Goal: Transaction & Acquisition: Purchase product/service

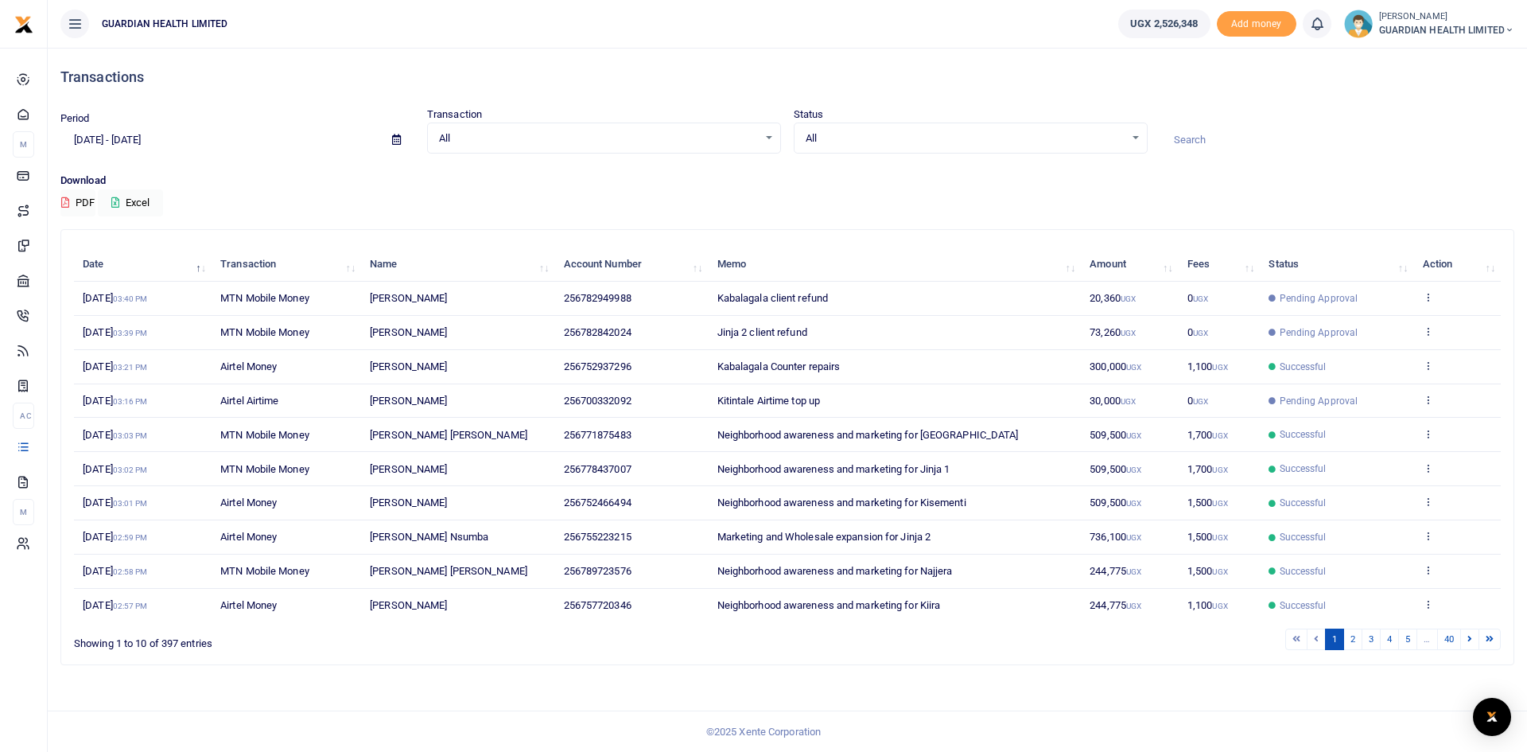
click at [398, 139] on icon at bounding box center [396, 139] width 9 height 10
click at [99, 177] on li "Today" at bounding box center [116, 172] width 111 height 25
type input "09/22/2025 - 09/22/2025"
click at [396, 138] on icon at bounding box center [396, 139] width 9 height 10
click at [358, 194] on div "Download PDF Excel" at bounding box center [787, 195] width 1454 height 44
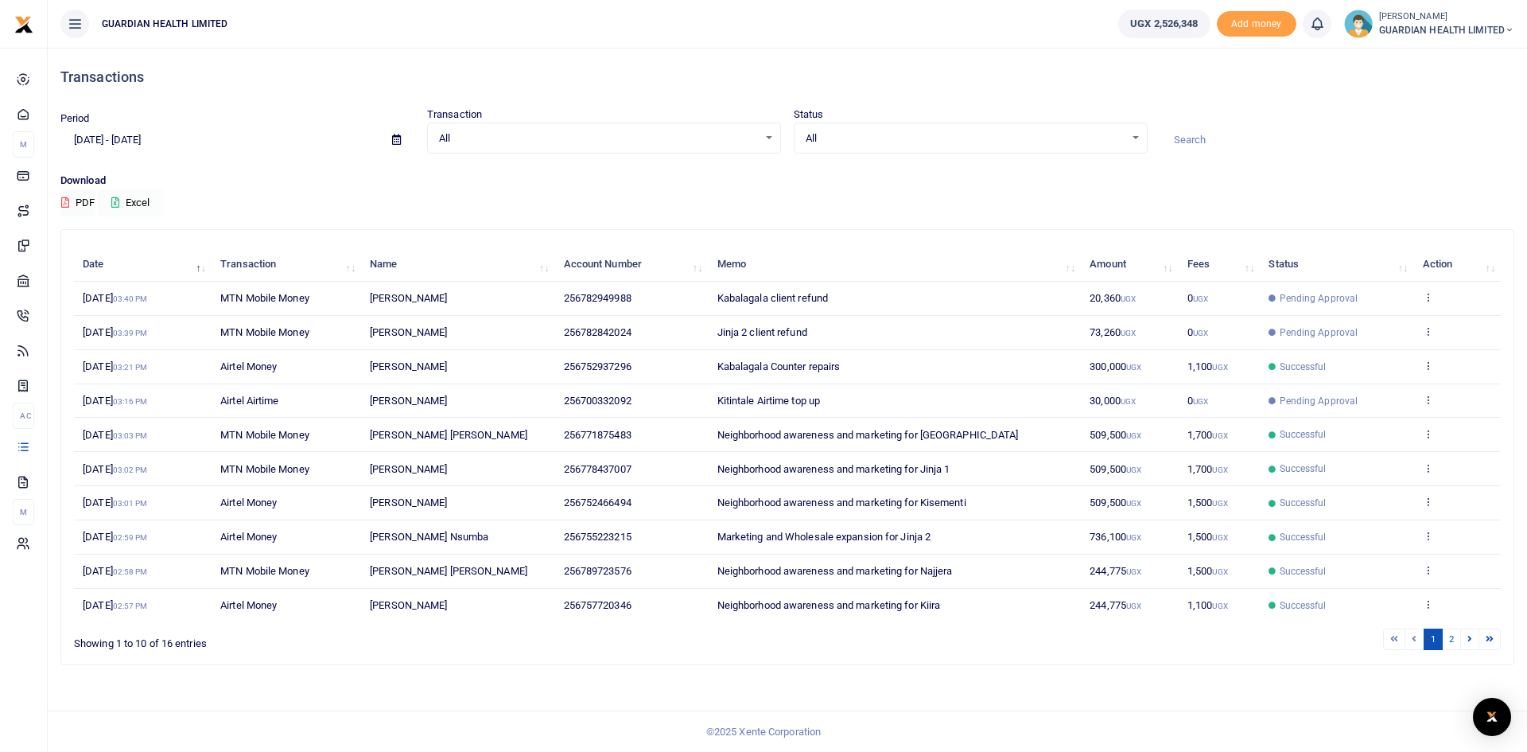
click at [119, 196] on button "Excel" at bounding box center [130, 202] width 65 height 27
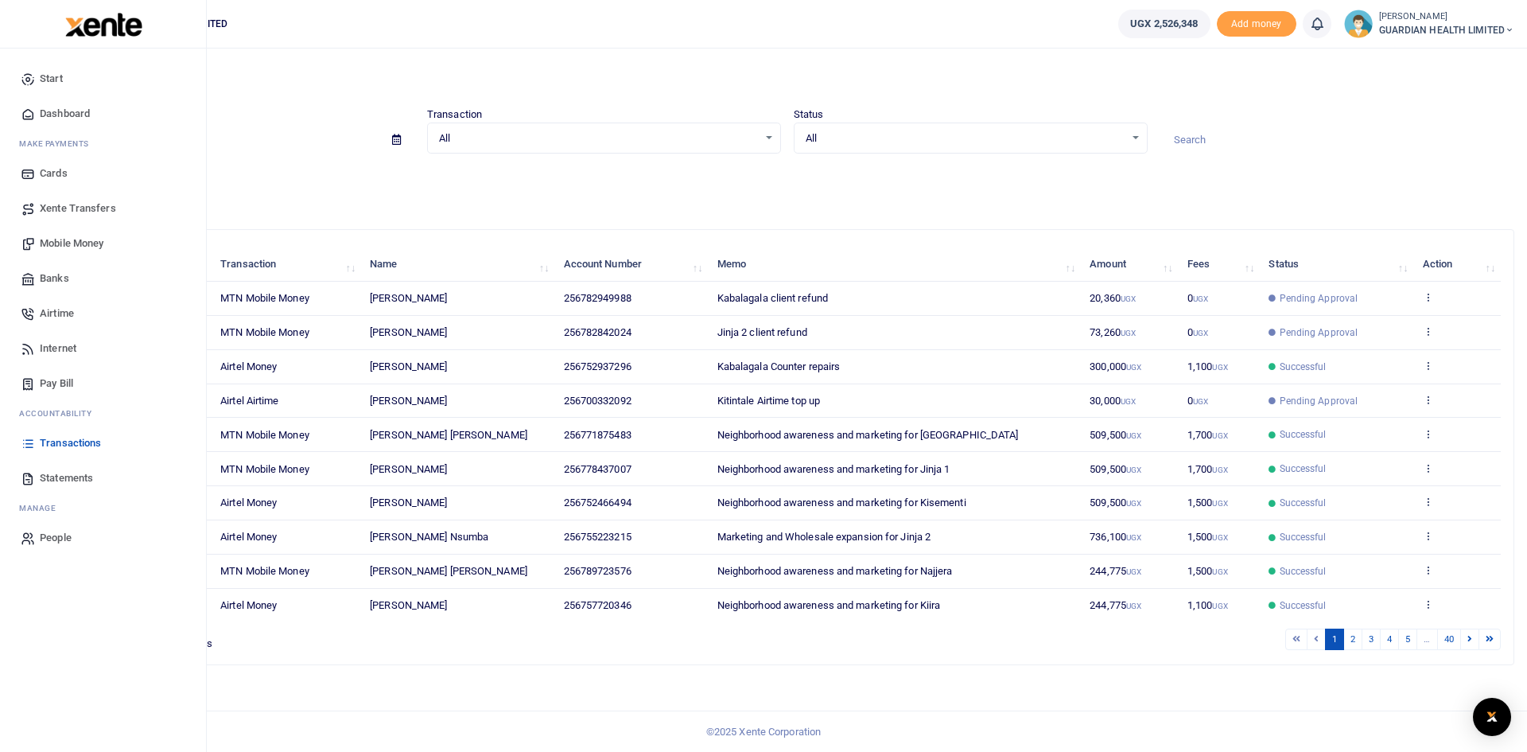
click at [82, 245] on span "Mobile Money" at bounding box center [72, 243] width 64 height 16
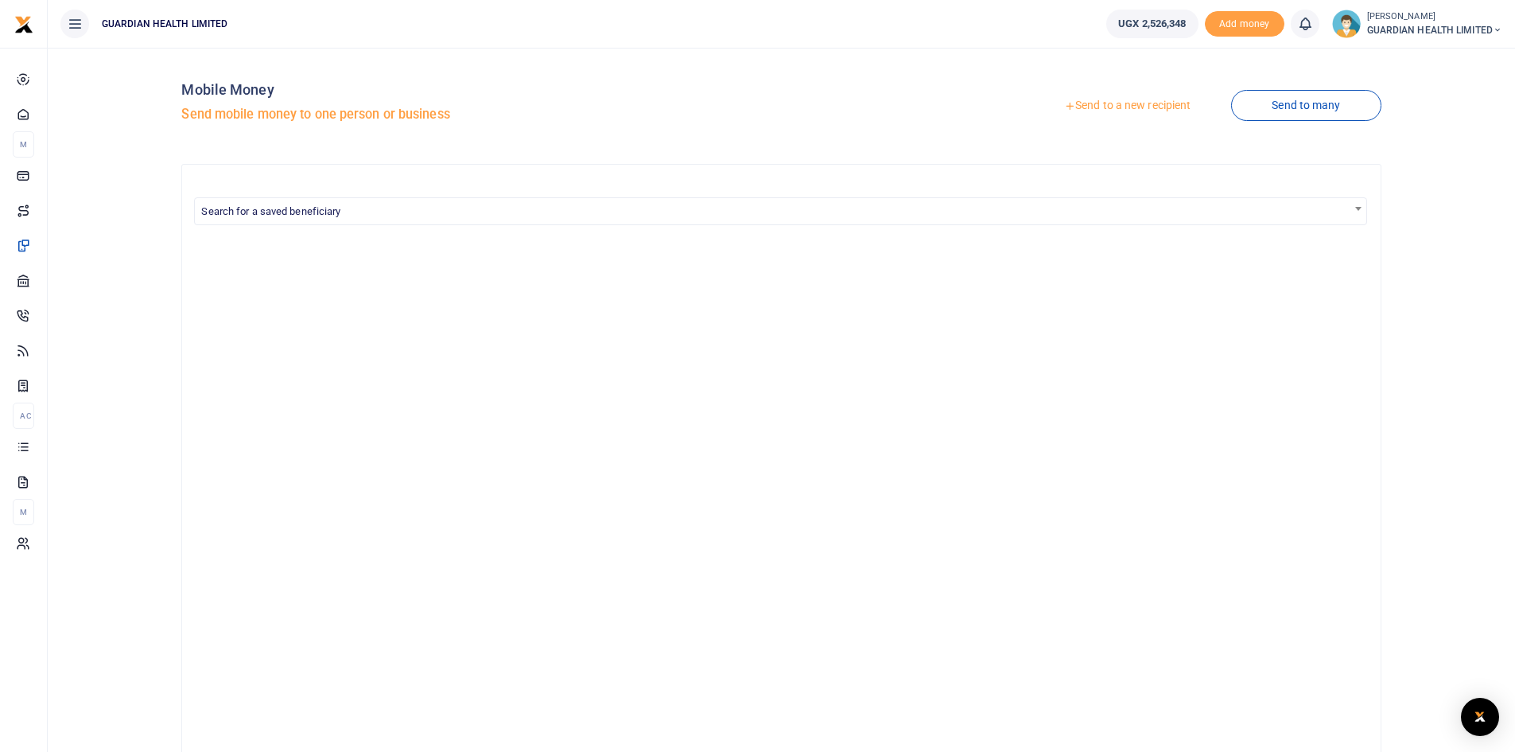
click at [1114, 107] on link "Send to a new recipient" at bounding box center [1128, 105] width 208 height 29
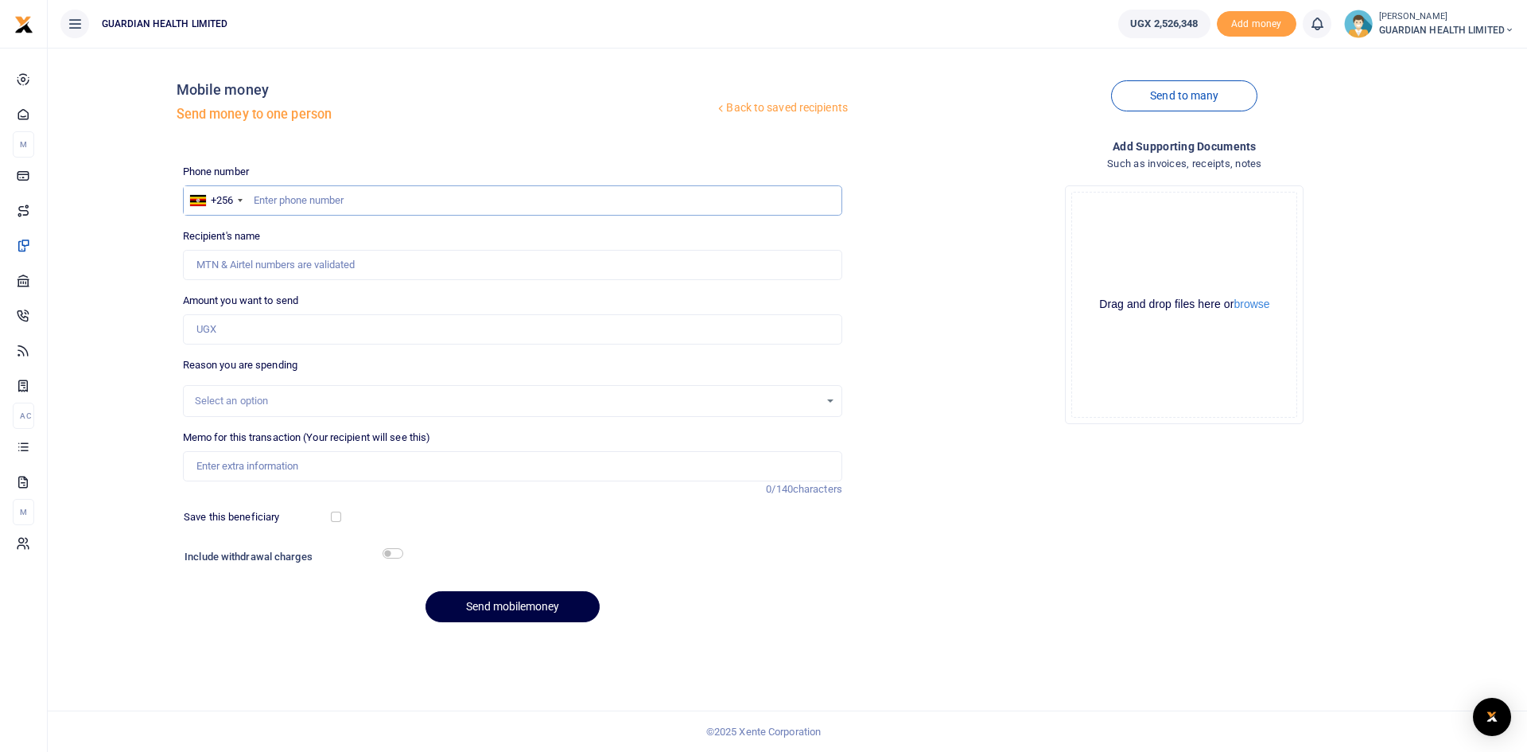
paste input "772383502"
type input "772383502"
click at [252, 200] on input "772383502" at bounding box center [512, 200] width 659 height 30
type input "David Rwabwogo"
type input "772383502"
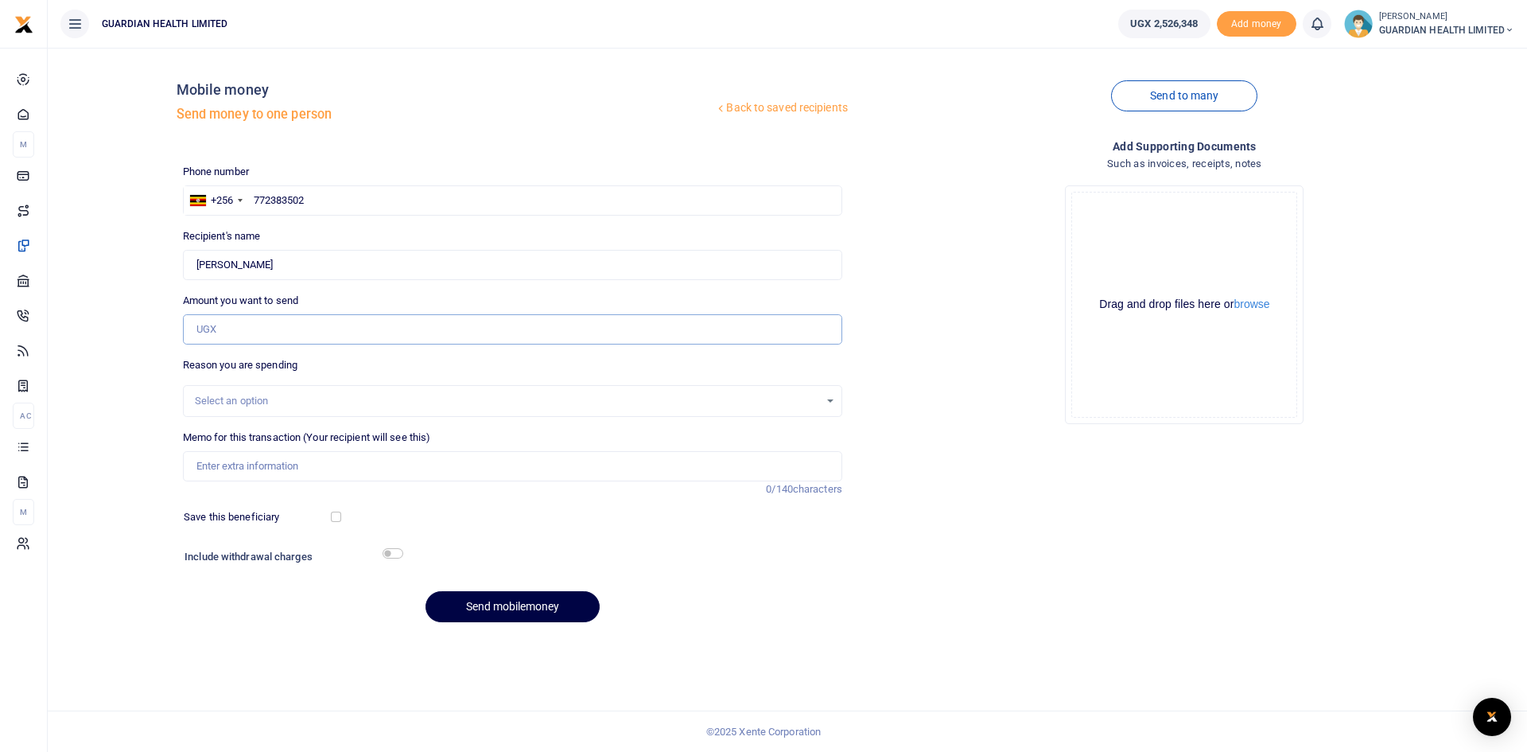
click at [260, 332] on input "Amount you want to send" at bounding box center [512, 329] width 659 height 30
type input "54,000"
click at [246, 458] on input "Memo for this transaction (Your recipient will see this)" at bounding box center [512, 466] width 659 height 30
paste input "Buying breakfast for Digital Marketing Interviewers"
type input "Buying breakfast for Digital Marketing Interviewers"
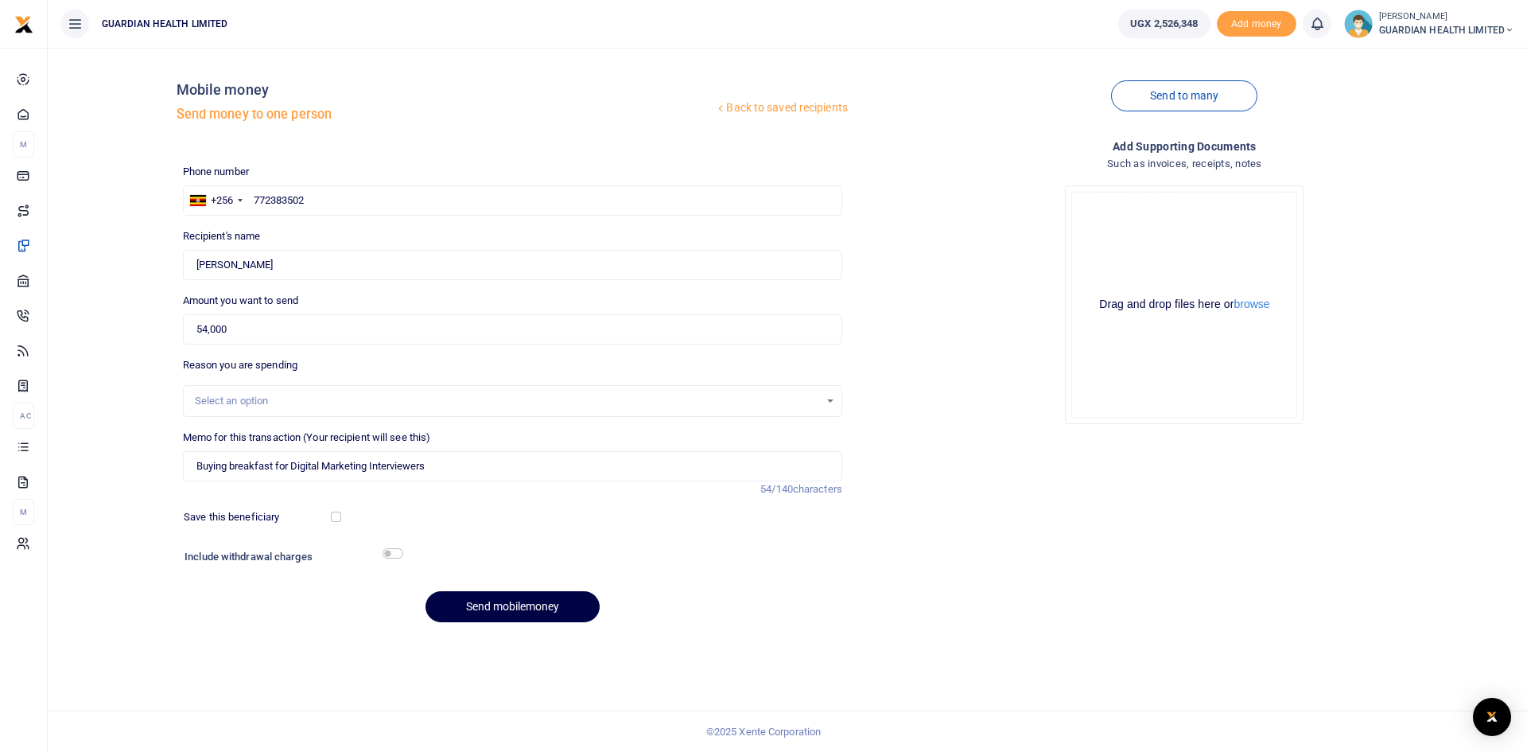
click at [239, 408] on div "Select an option" at bounding box center [507, 401] width 624 height 16
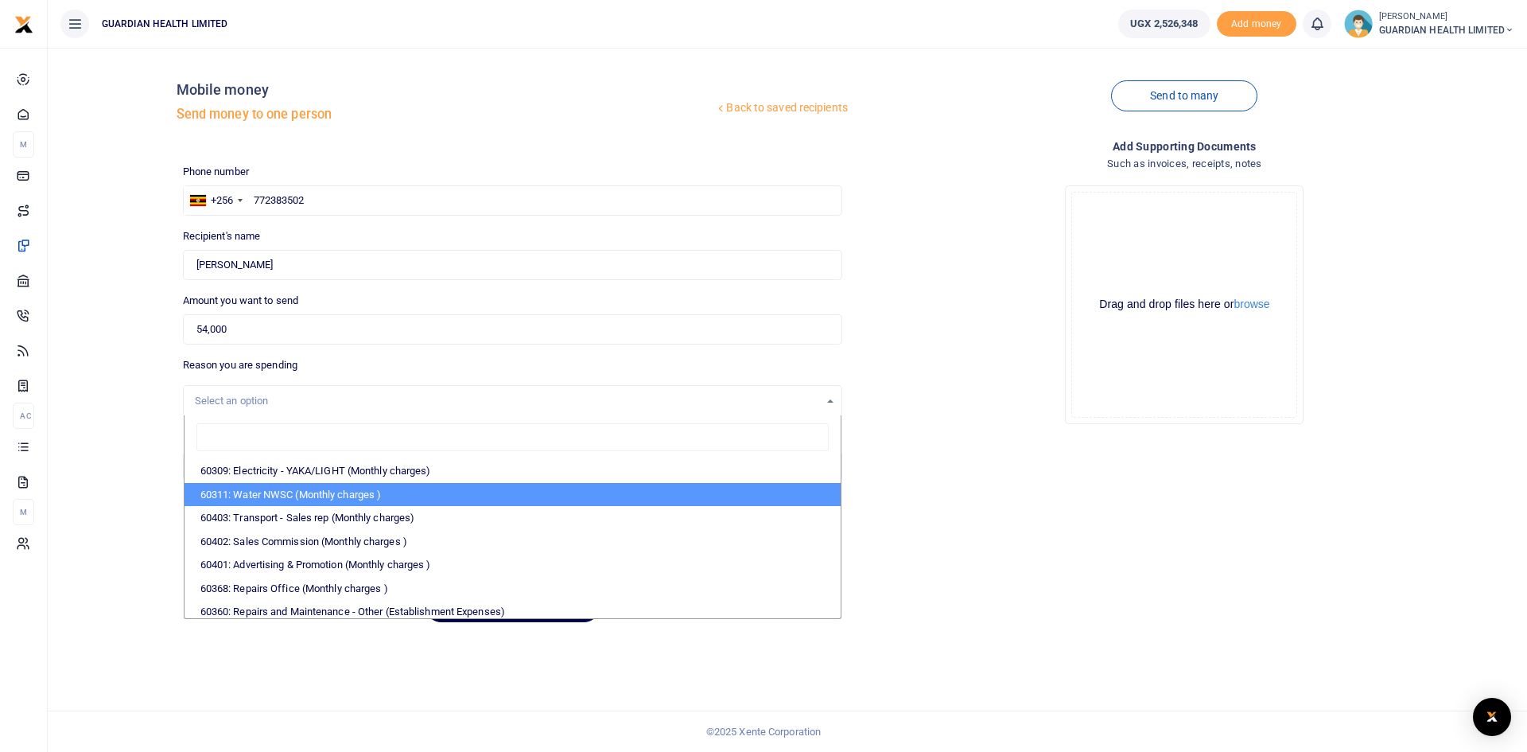
drag, startPoint x: 1037, startPoint y: 495, endPoint x: 334, endPoint y: 446, distance: 704.8
click at [1022, 501] on div "Add supporting Documents Such as invoices, receipts, notes Drop your files here…" at bounding box center [1185, 387] width 672 height 498
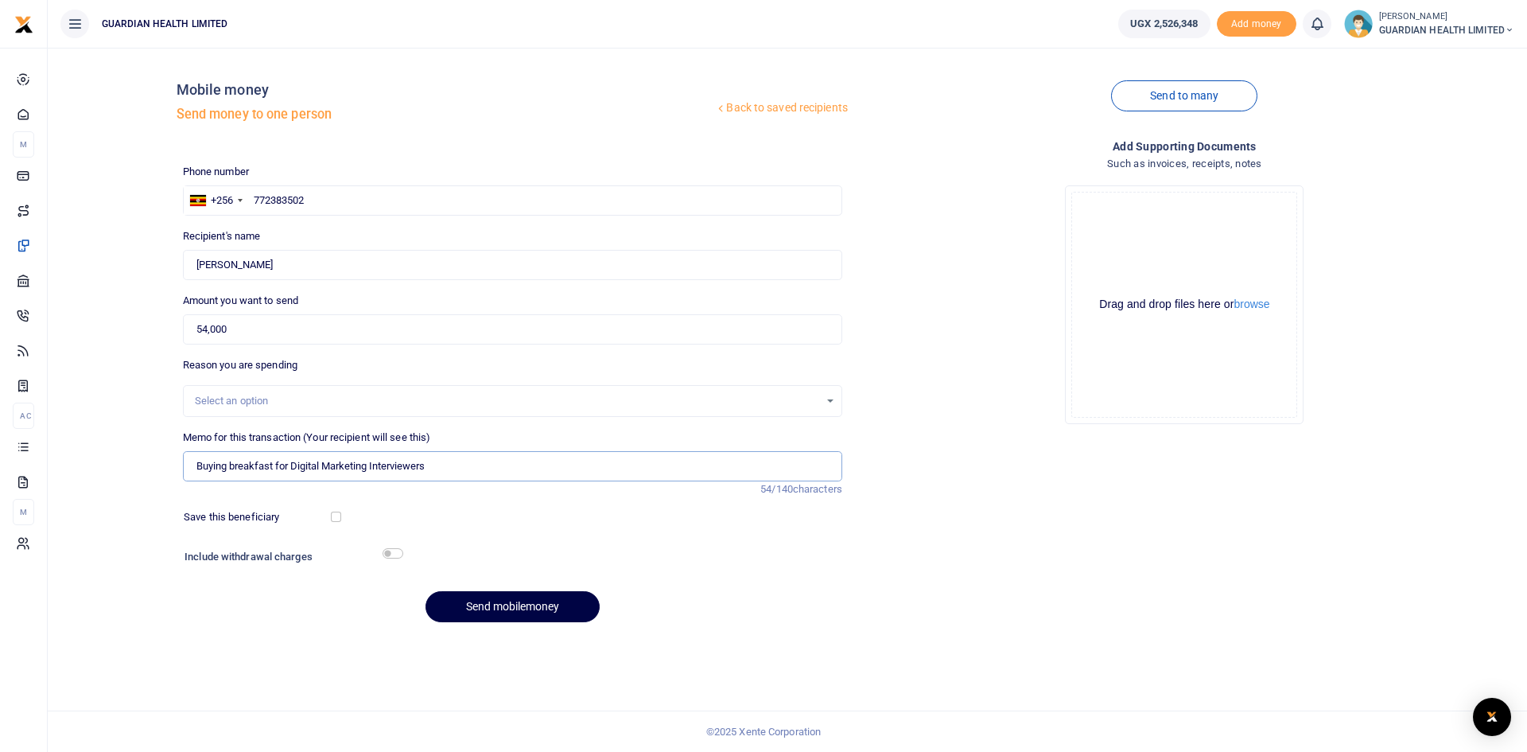
click at [219, 468] on input "Buying breakfast for Digital Marketing Interviewers" at bounding box center [512, 466] width 659 height 30
type input "Buying breakfast for Digital Marketing Interviewers"
click at [229, 400] on div "Select an option" at bounding box center [507, 401] width 624 height 16
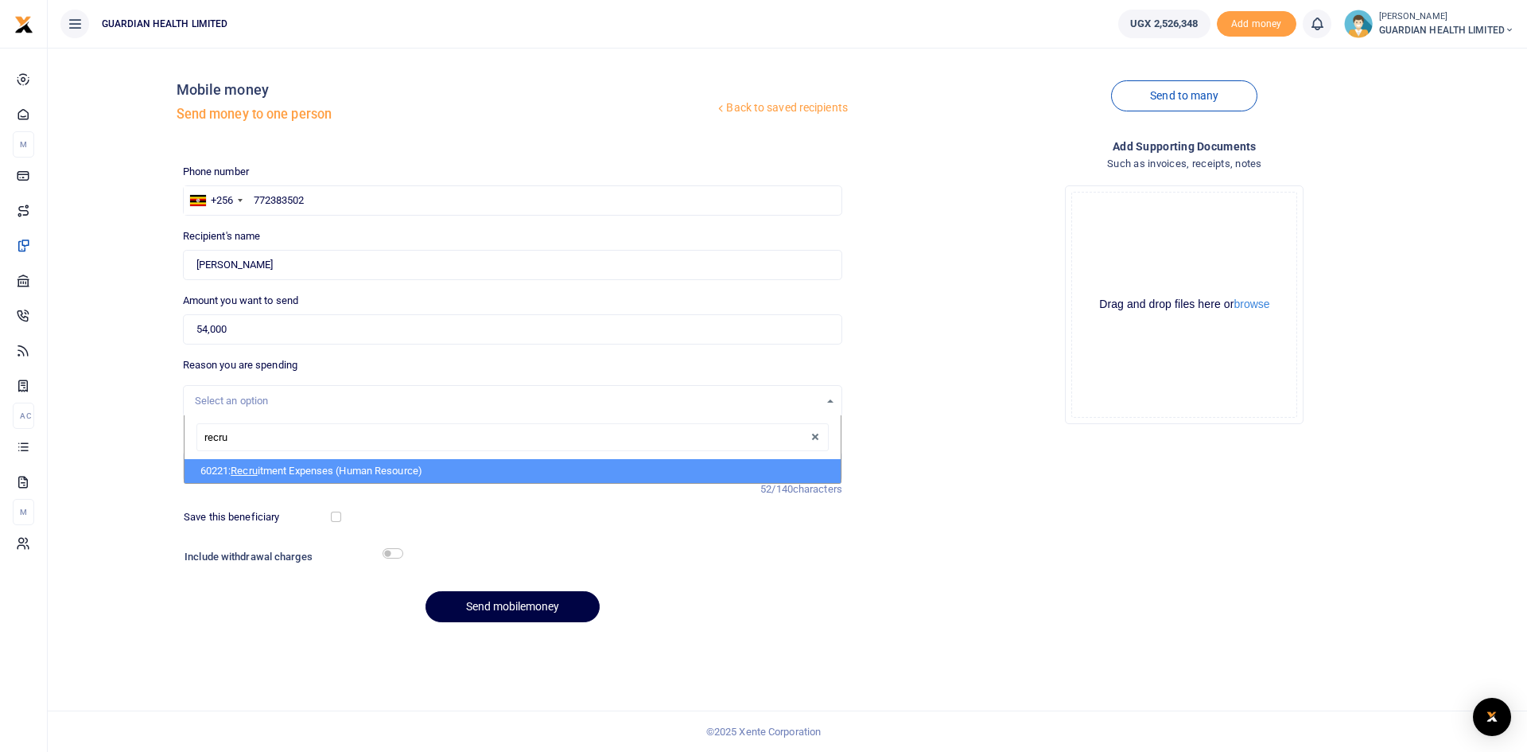
type input "recrui"
click at [257, 464] on span "Recrui" at bounding box center [245, 470] width 29 height 12
select select "5394"
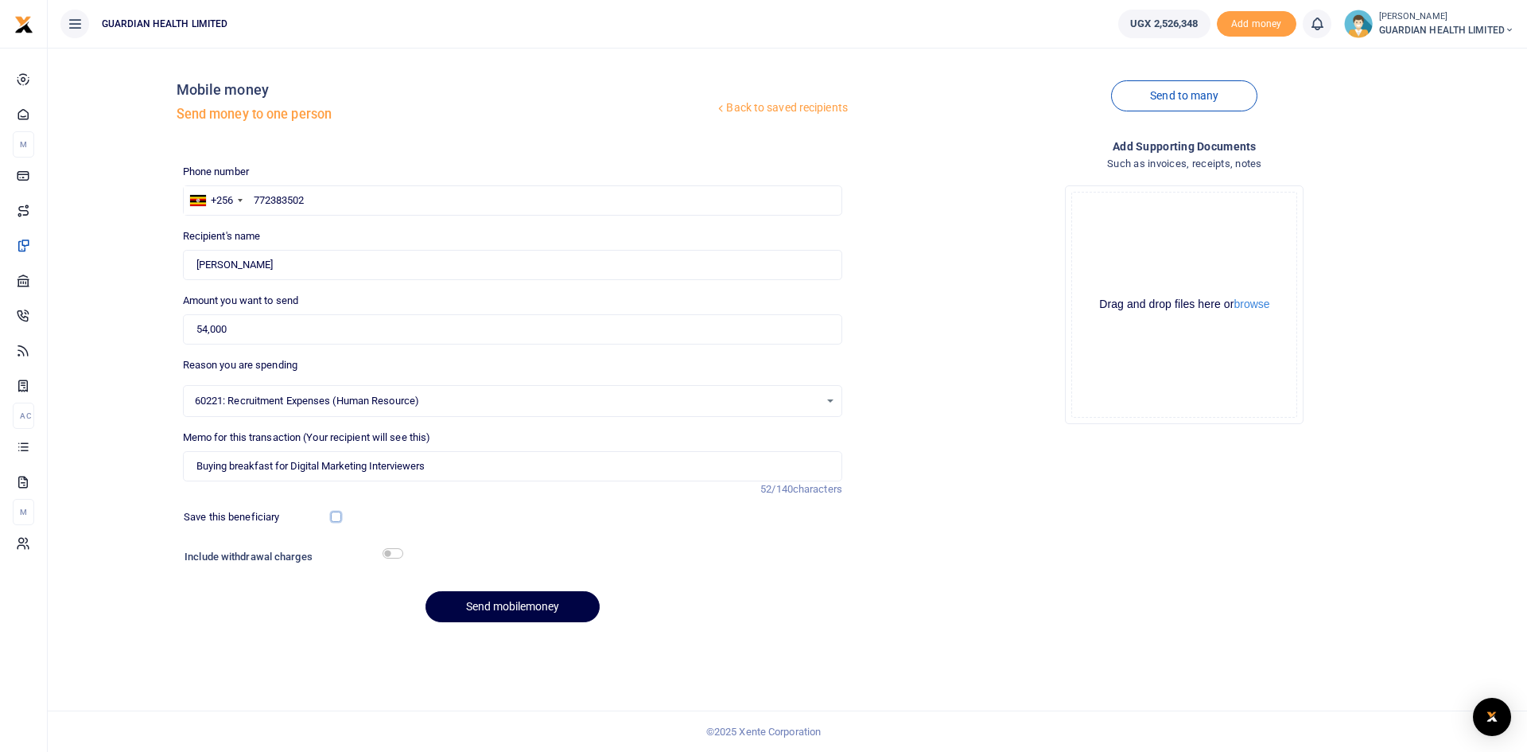
click at [333, 515] on input "checkbox" at bounding box center [336, 516] width 10 height 10
checkbox input "true"
click at [393, 550] on input "checkbox" at bounding box center [393, 553] width 21 height 10
checkbox input "true"
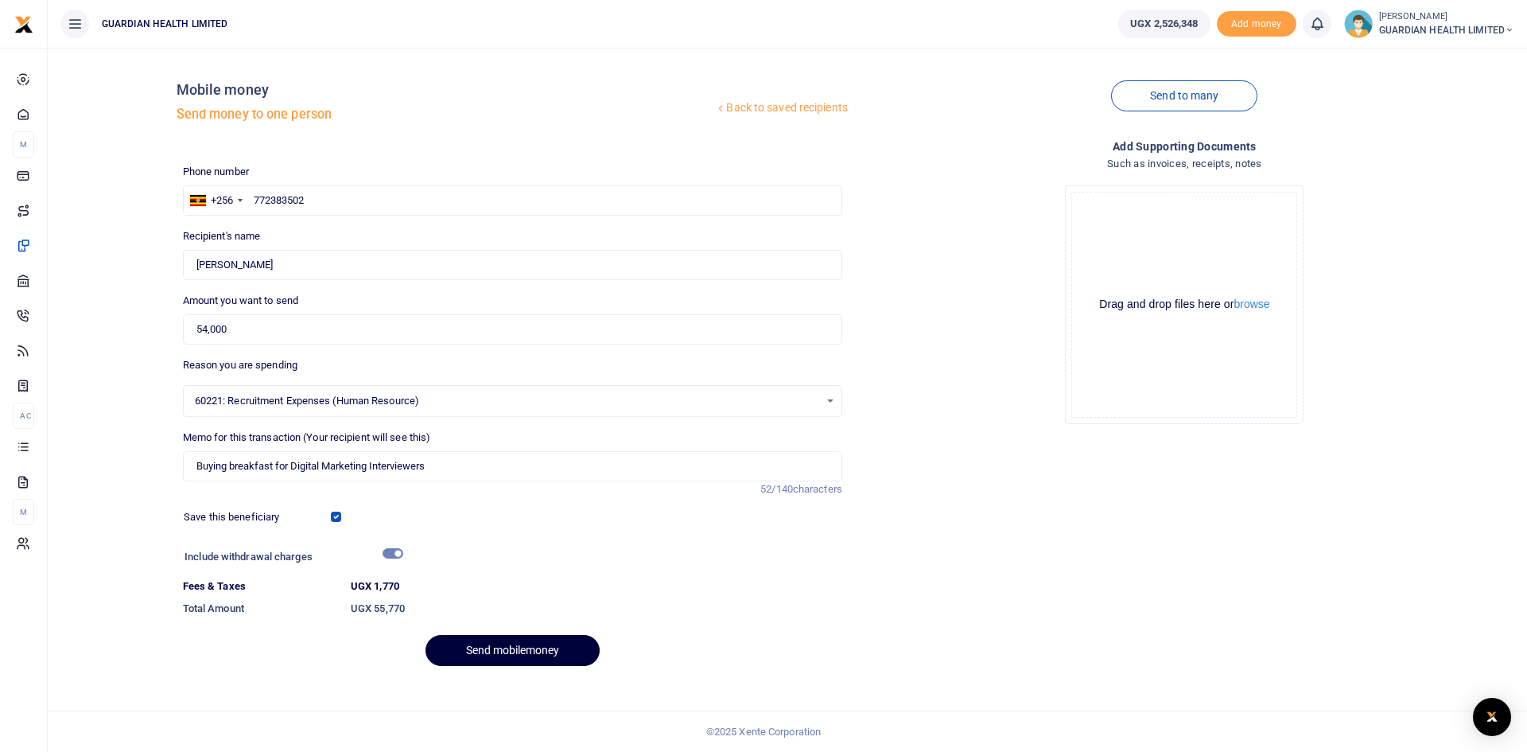
click at [515, 654] on button "Send mobilemoney" at bounding box center [512, 650] width 174 height 31
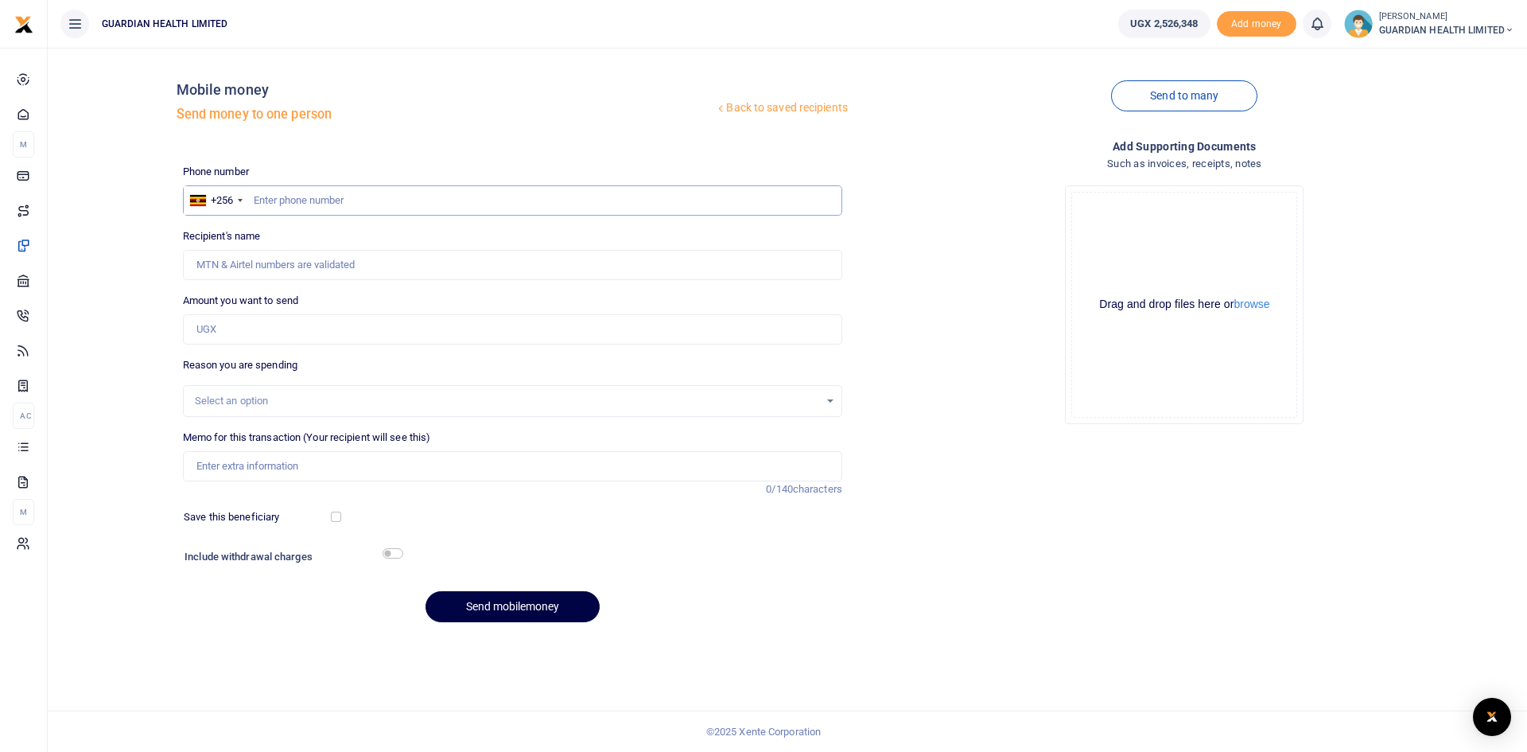
click at [278, 199] on input "text" at bounding box center [512, 200] width 659 height 30
paste input "0708699416"
click at [266, 201] on input "0708699416" at bounding box center [512, 200] width 659 height 30
click at [260, 199] on input "0708699416" at bounding box center [512, 200] width 659 height 30
type input "708699416"
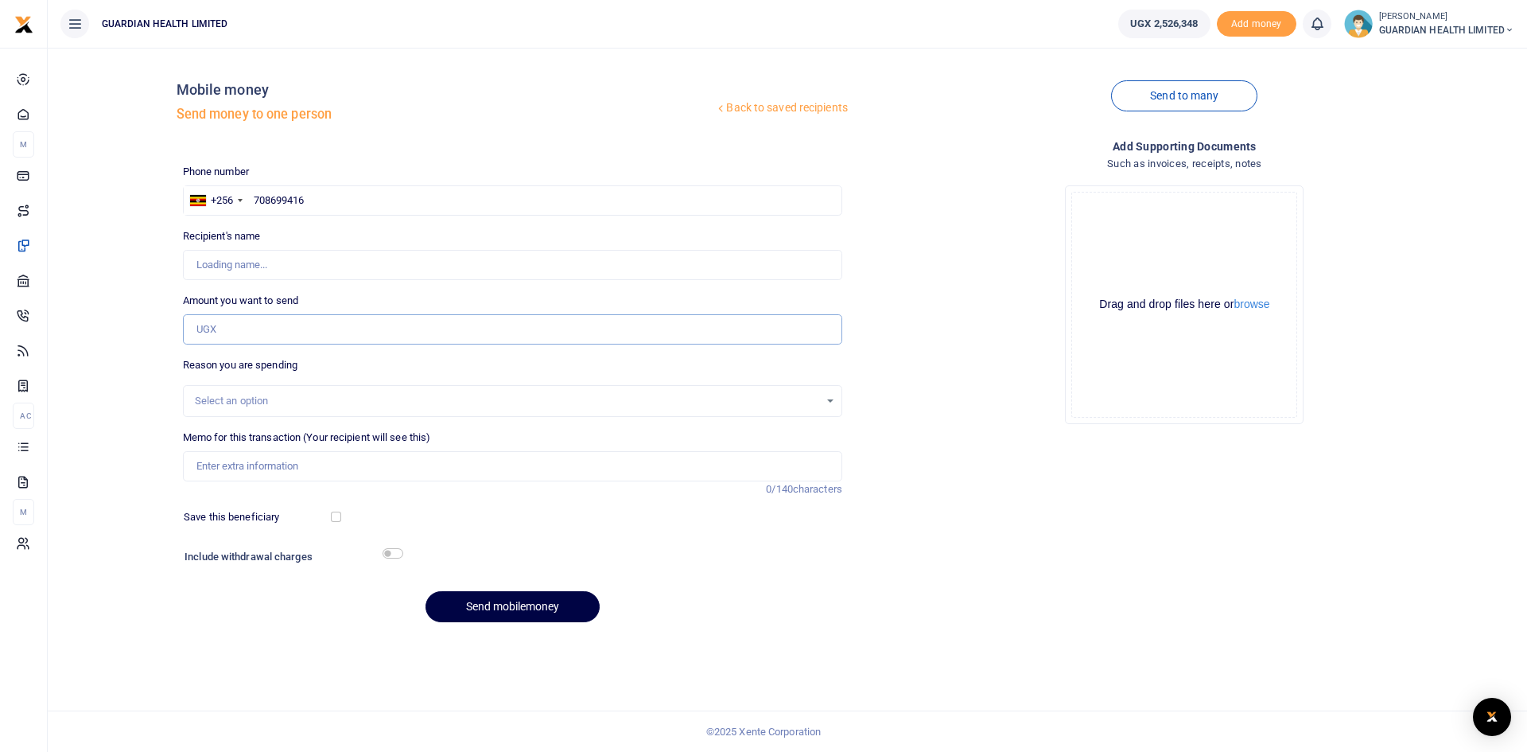
click at [254, 339] on input "Amount you want to send" at bounding box center [512, 329] width 659 height 30
type input "178,000"
type input "Charity Kyalisima"
type input "178,000"
click at [235, 461] on input "Memo for this transaction (Your recipient will see this)" at bounding box center [512, 466] width 659 height 30
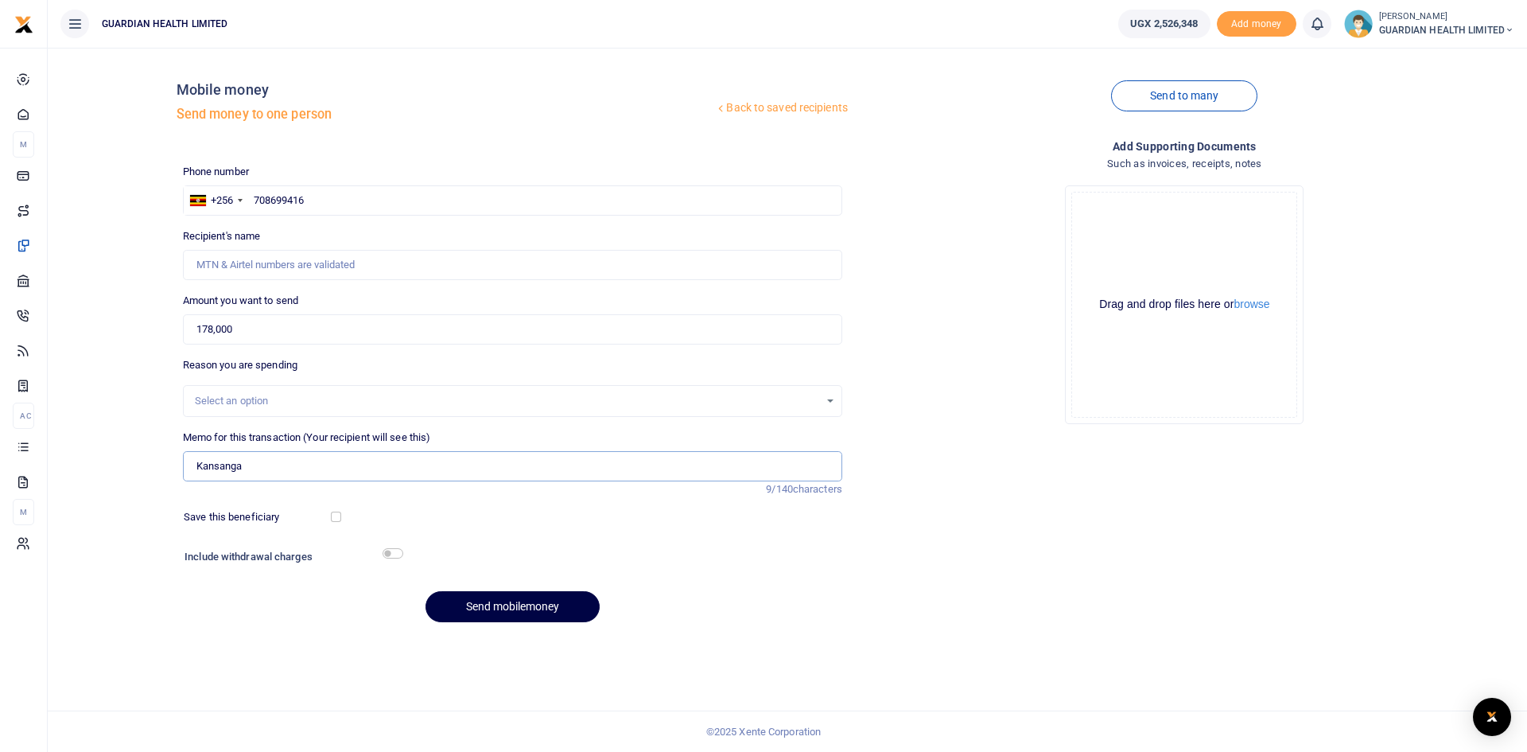
type input "Kansanga Petty cash"
click at [332, 514] on input "checkbox" at bounding box center [336, 516] width 10 height 10
checkbox input "true"
click at [387, 551] on input "checkbox" at bounding box center [393, 553] width 21 height 10
checkbox input "true"
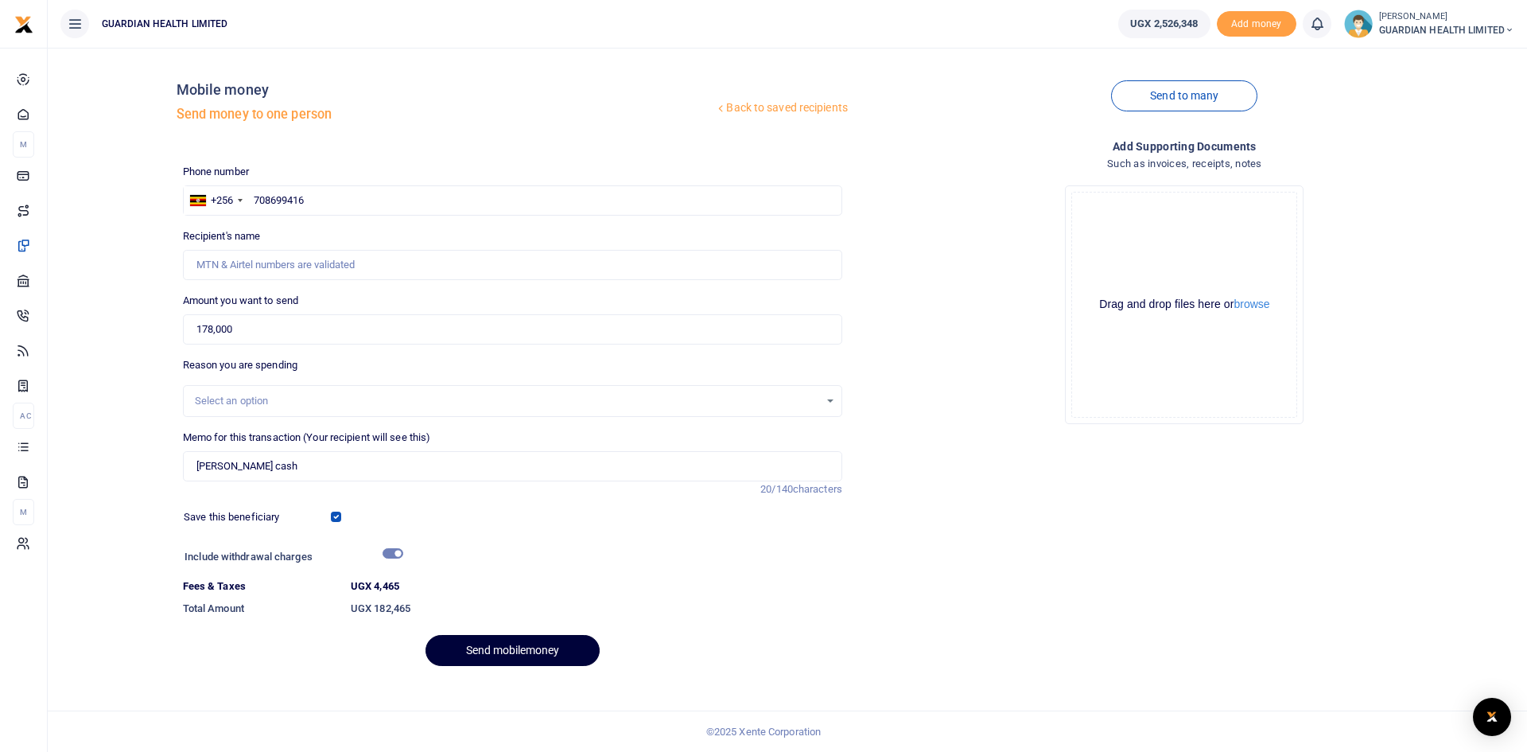
click at [528, 649] on button "Send mobilemoney" at bounding box center [512, 650] width 174 height 31
click at [332, 193] on input "708699416" at bounding box center [512, 200] width 659 height 30
click at [253, 200] on input "708699416" at bounding box center [512, 200] width 659 height 30
type input "Charity Kyalisima"
click at [558, 651] on button "Send mobilemoney" at bounding box center [512, 650] width 174 height 31
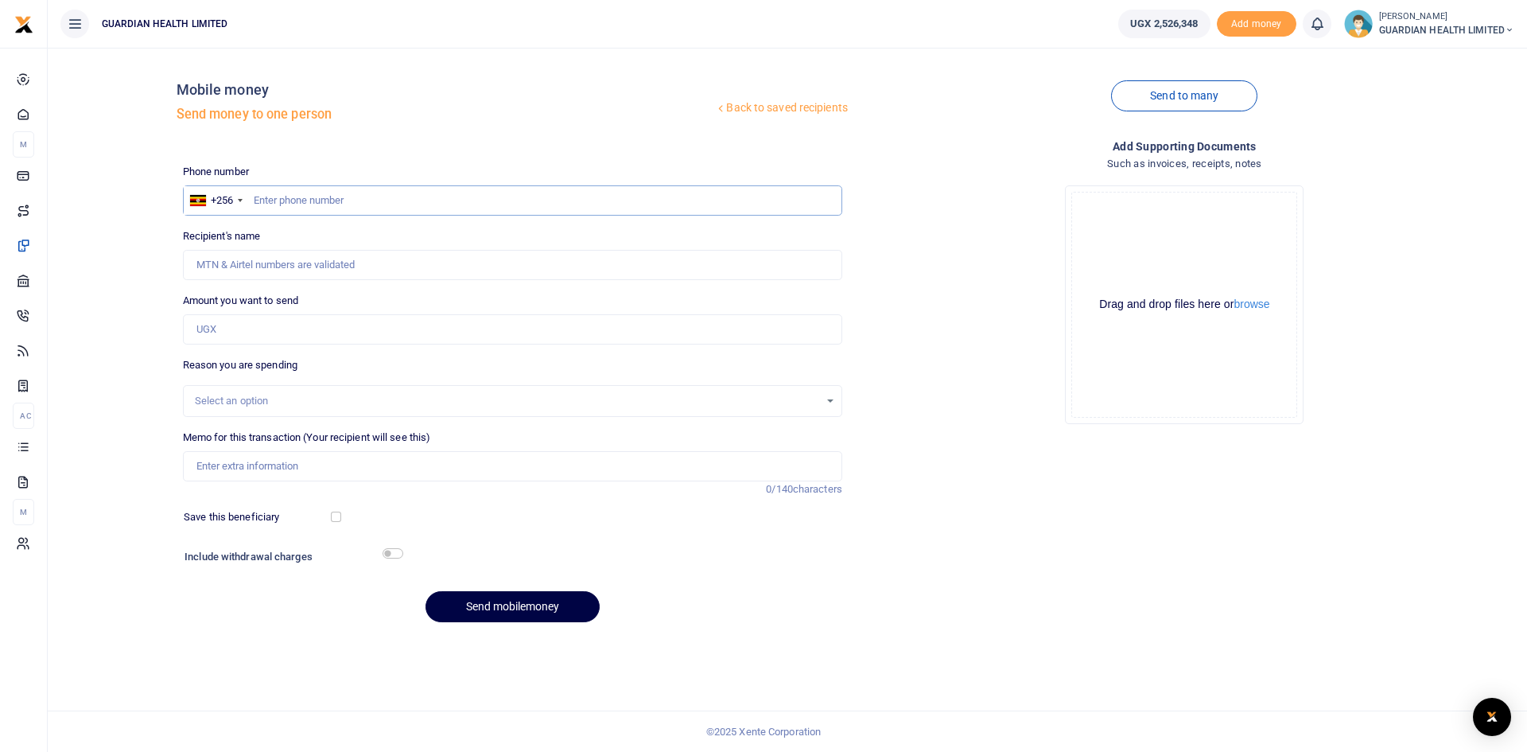
click at [319, 204] on input "text" at bounding box center [512, 200] width 659 height 30
paste input "0761626101"
click at [260, 198] on input "0761626101" at bounding box center [512, 200] width 659 height 30
type input "761626101"
type input "[PERSON_NAME]"
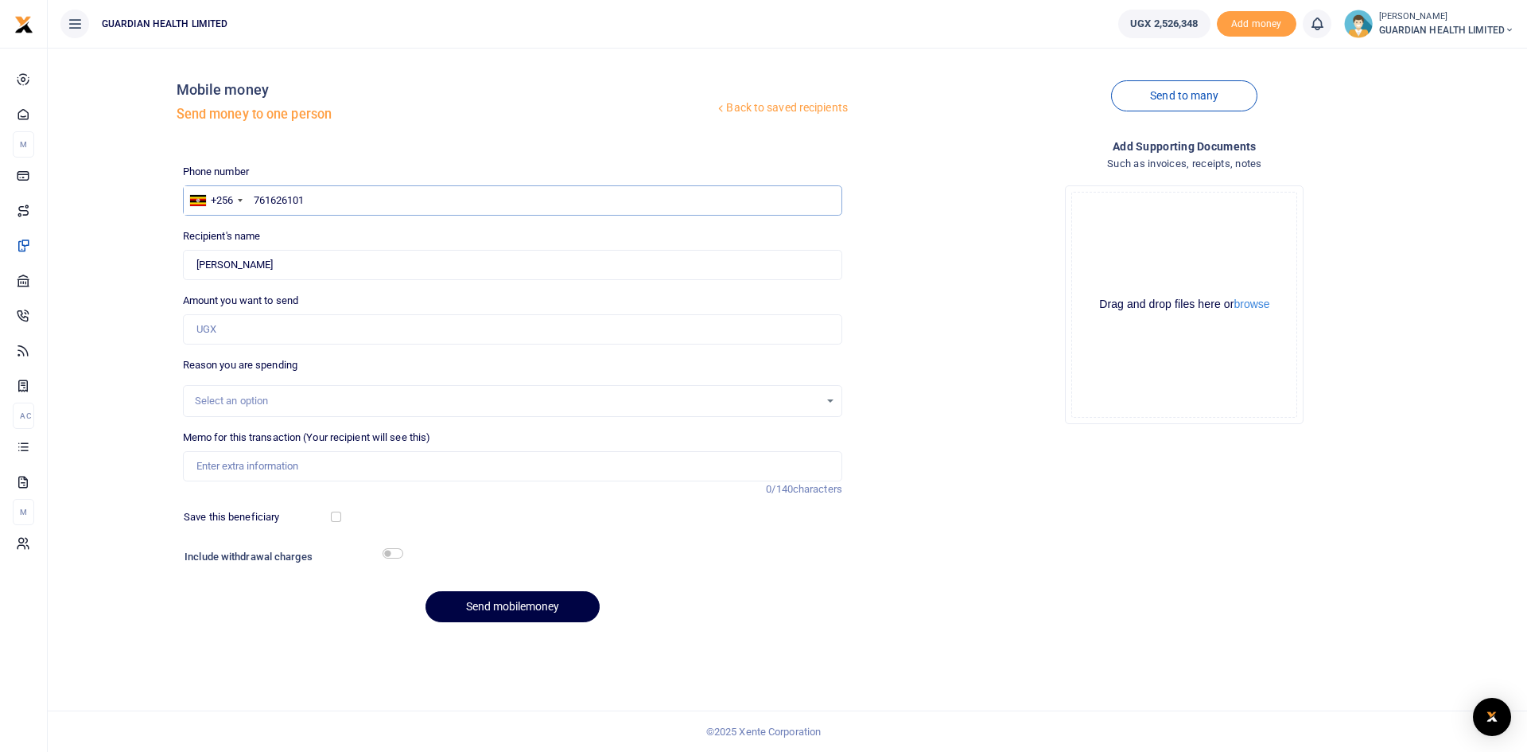
type input "761626101"
click at [218, 333] on input "Amount you want to send" at bounding box center [512, 329] width 659 height 30
type input "148,500"
click at [247, 464] on input "Memo for this transaction (Your recipient will see this)" at bounding box center [512, 466] width 659 height 30
type input "[PERSON_NAME] cash"
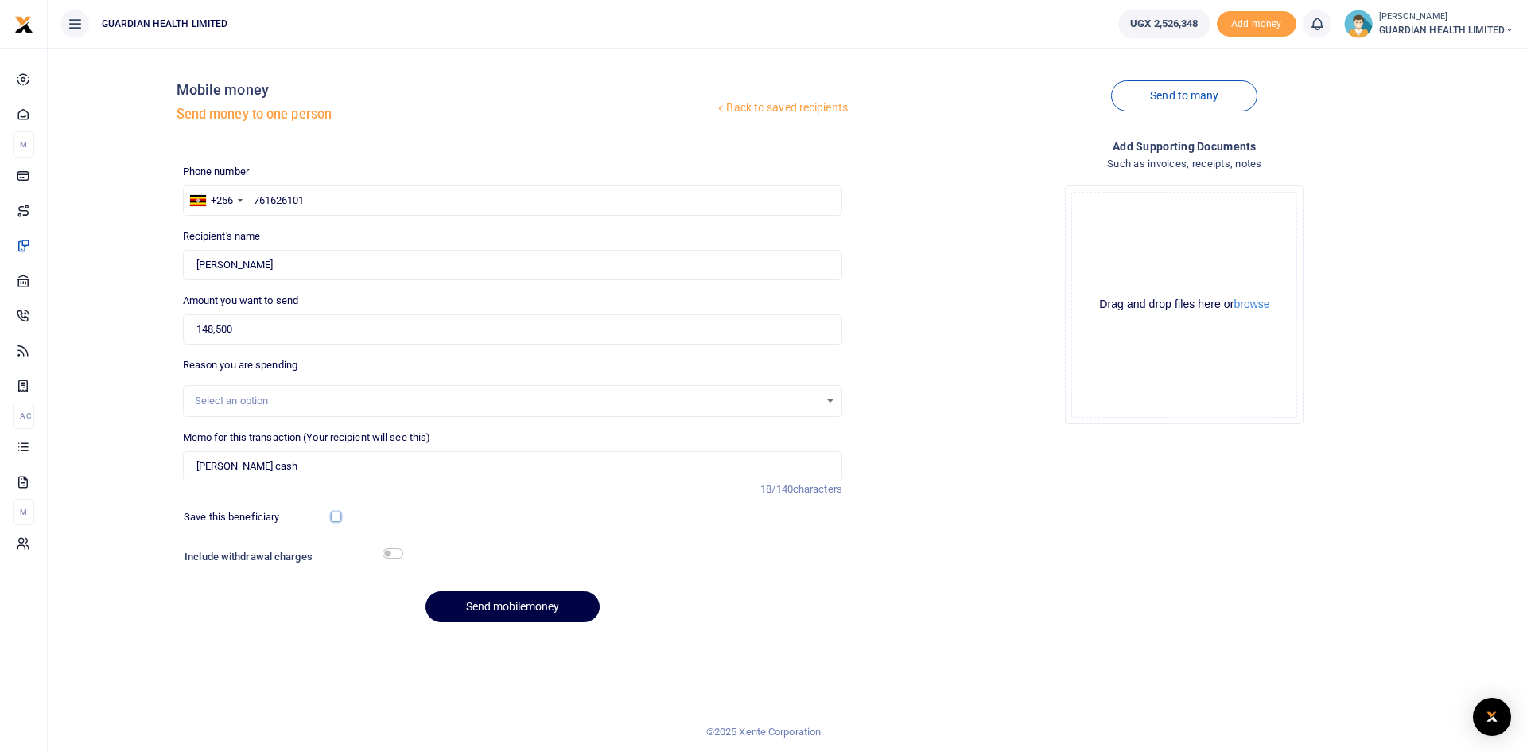
click at [339, 515] on input "checkbox" at bounding box center [336, 516] width 10 height 10
checkbox input "true"
click at [387, 553] on input "checkbox" at bounding box center [393, 553] width 21 height 10
checkbox input "true"
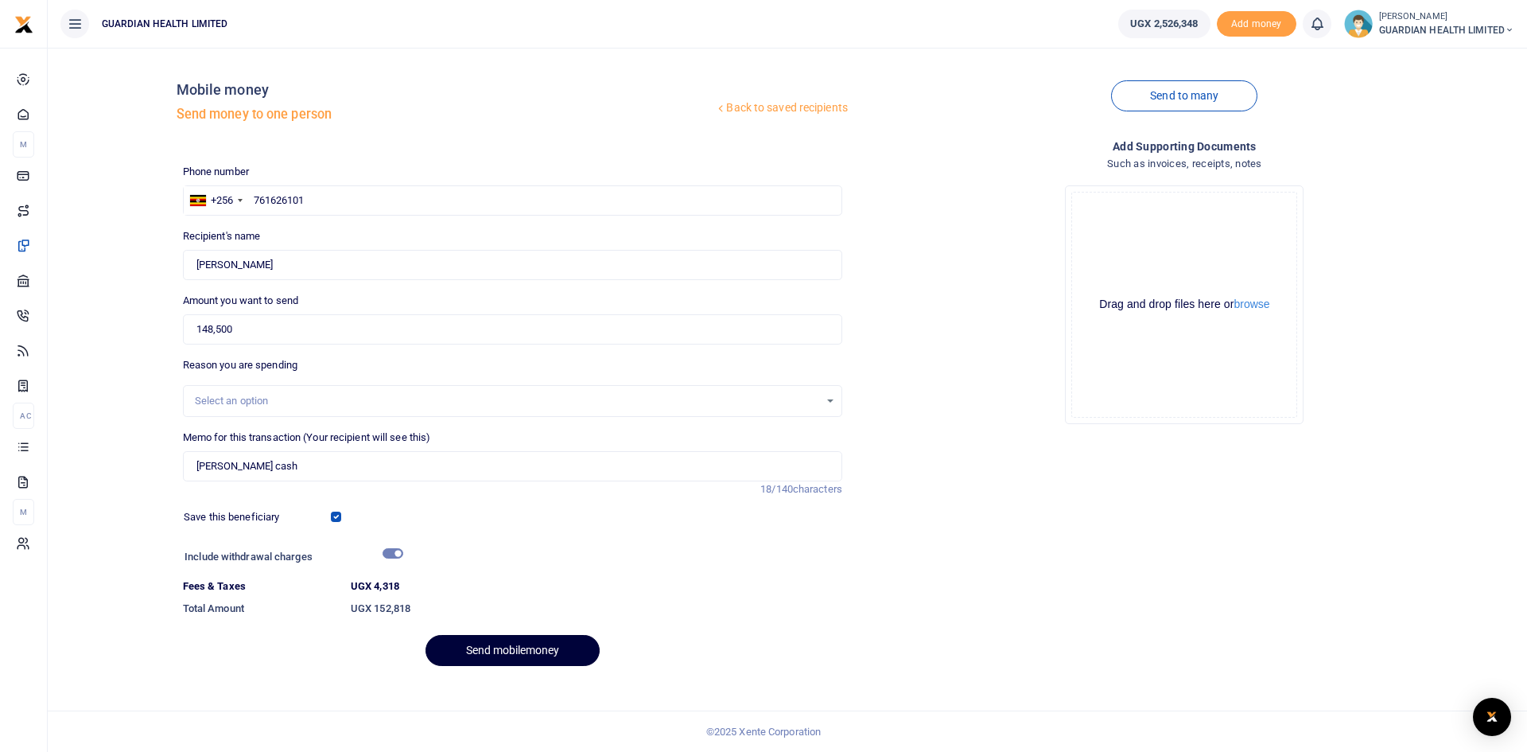
click at [495, 647] on button "Send mobilemoney" at bounding box center [512, 650] width 174 height 31
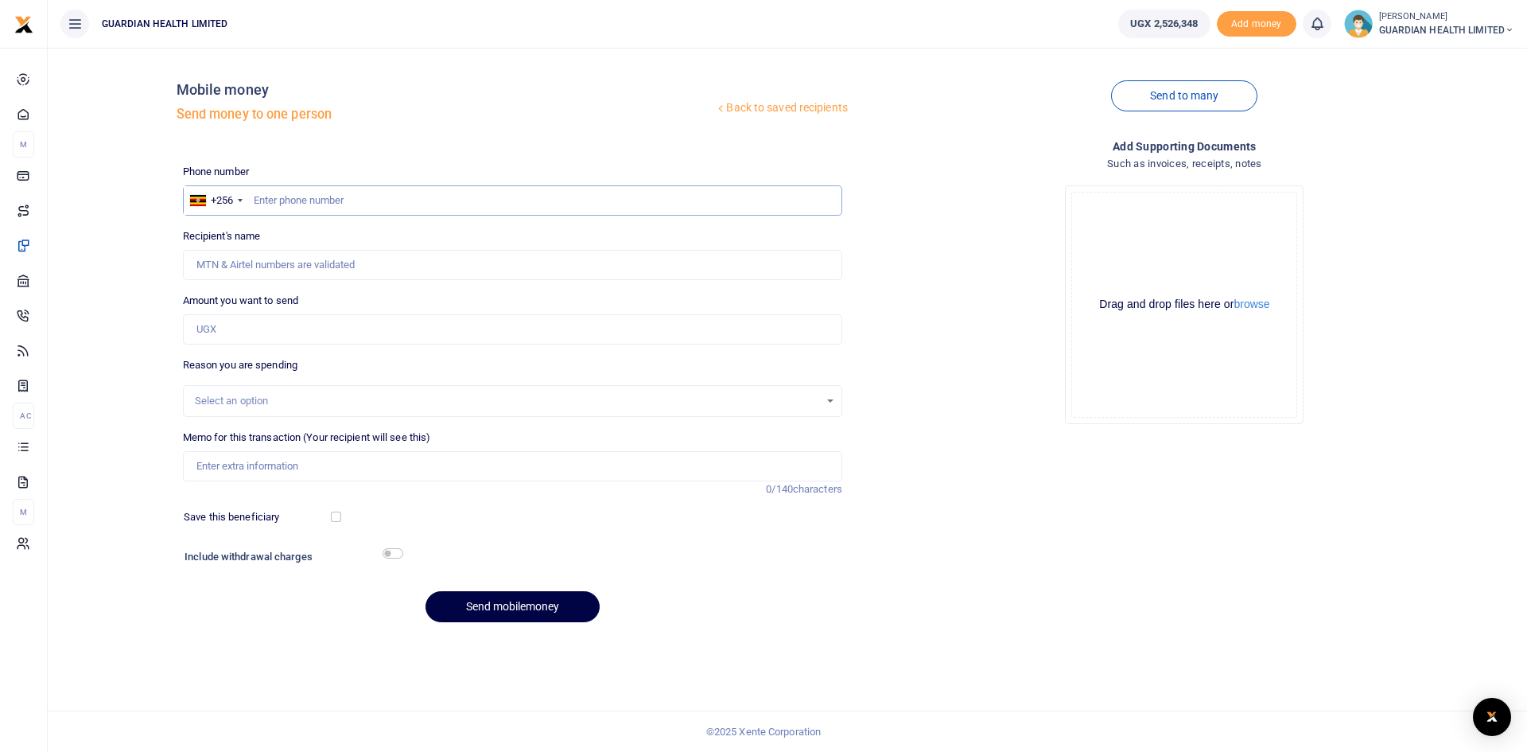
click at [309, 200] on input "text" at bounding box center [512, 200] width 659 height 30
paste input "0781176116"
type input "0781176116"
click at [261, 199] on input "0781176116" at bounding box center [512, 200] width 659 height 30
type input "Brenda Asiimwe"
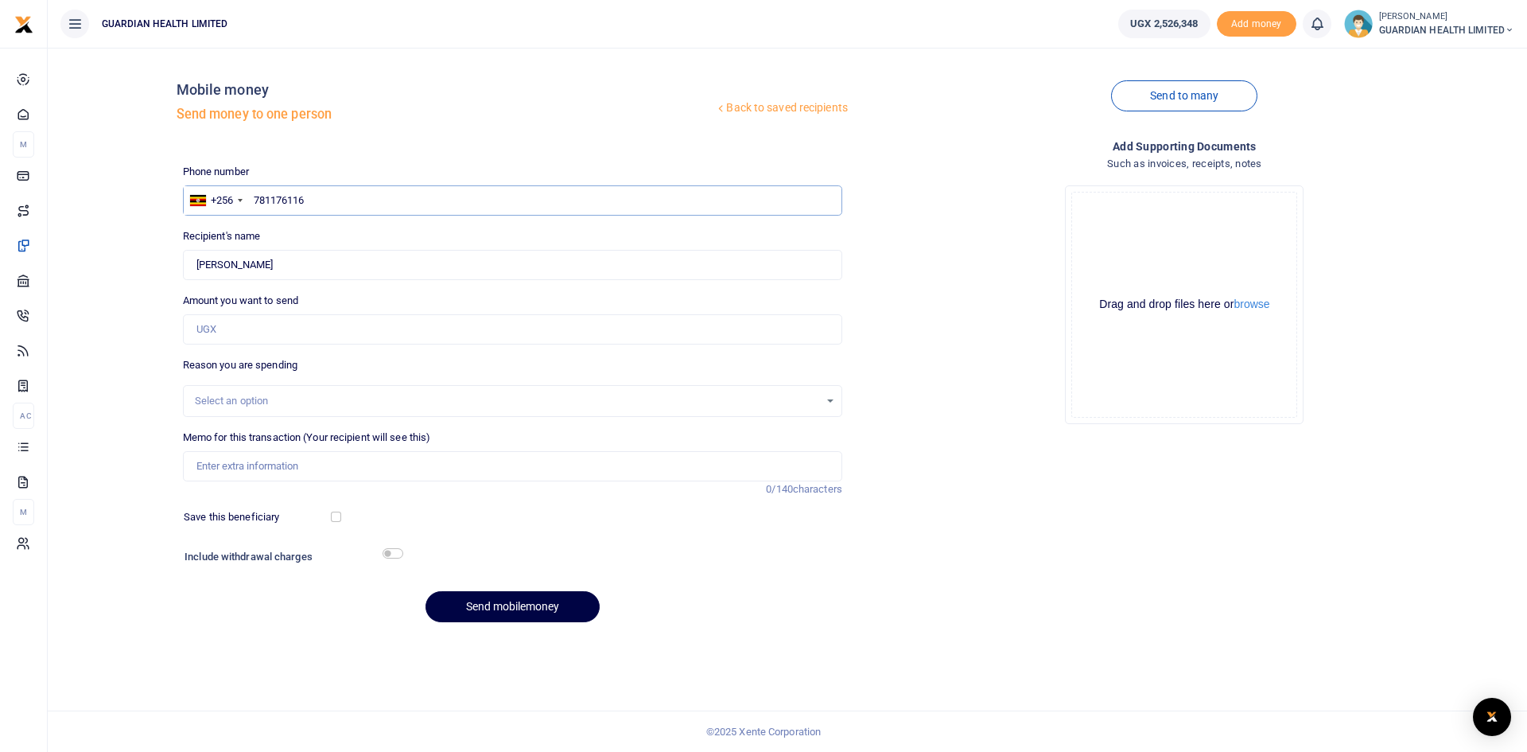
type input "781176116"
click at [241, 336] on input "Amount you want to send" at bounding box center [512, 329] width 659 height 30
type input "198,500"
click at [246, 470] on input "Memo for this transaction (Your recipient will see this)" at bounding box center [512, 466] width 659 height 30
type input "Kansanga Petty cash"
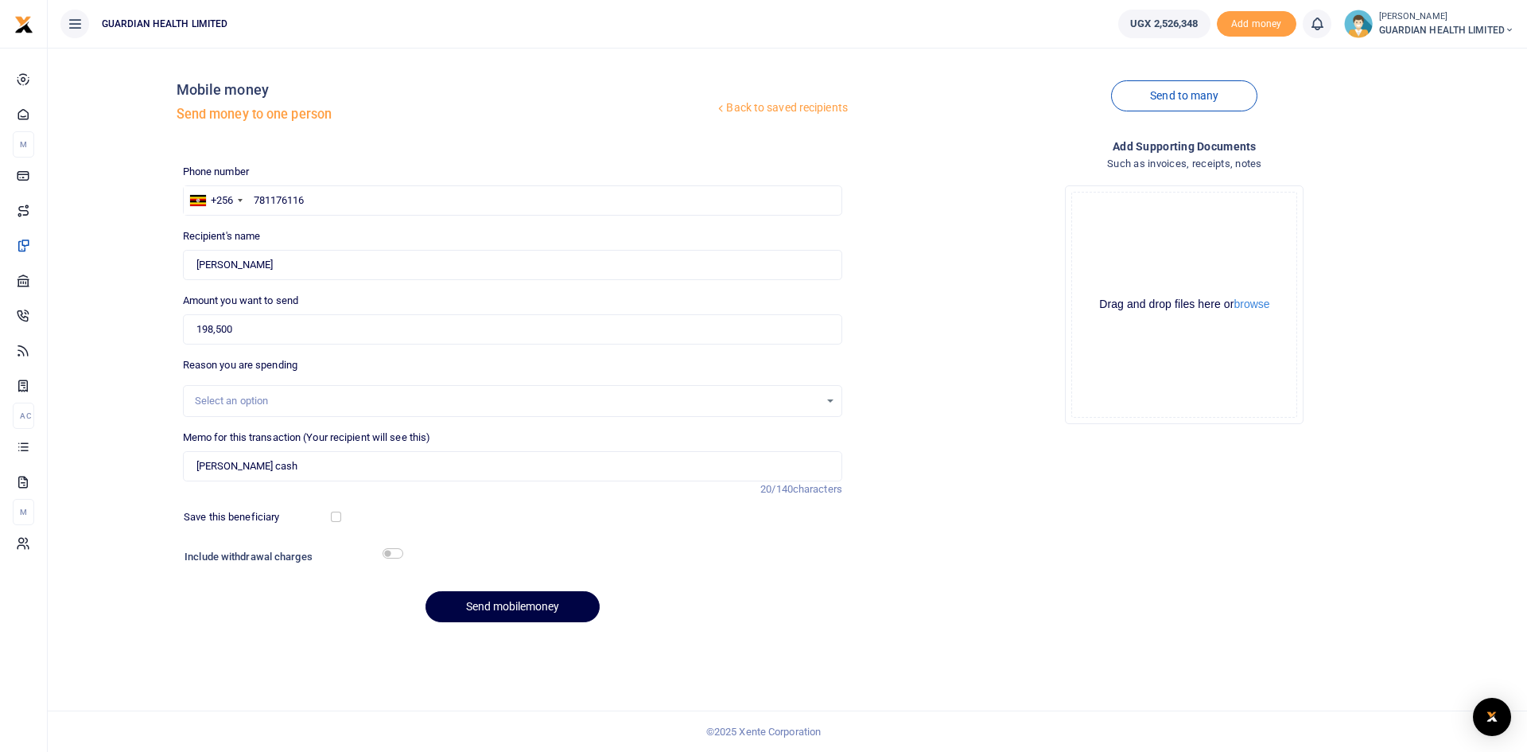
click at [336, 510] on div "Save this beneficiary" at bounding box center [258, 517] width 162 height 16
click at [336, 518] on input "checkbox" at bounding box center [336, 516] width 10 height 10
checkbox input "true"
click at [393, 551] on input "checkbox" at bounding box center [393, 553] width 21 height 10
checkbox input "true"
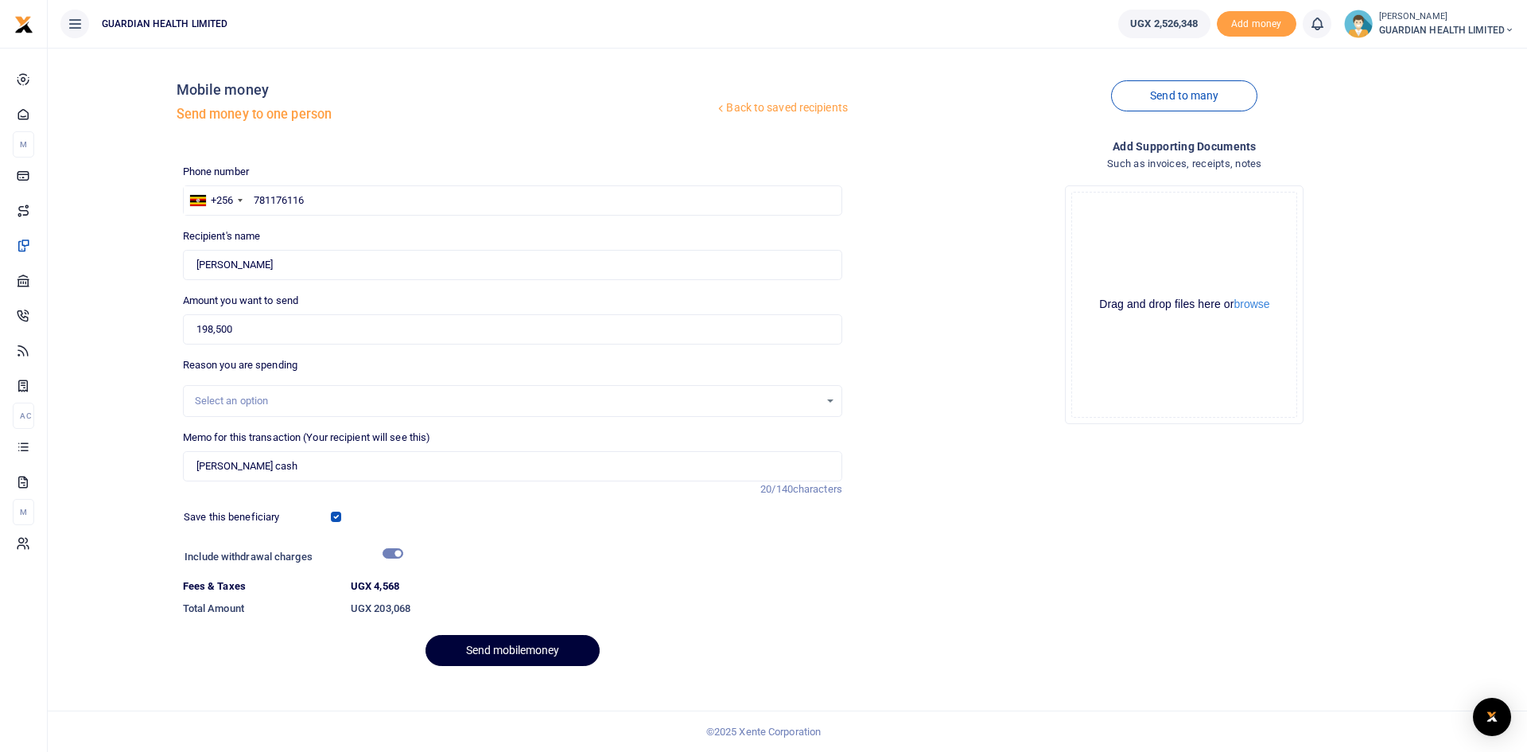
click at [499, 655] on button "Send mobilemoney" at bounding box center [512, 650] width 174 height 31
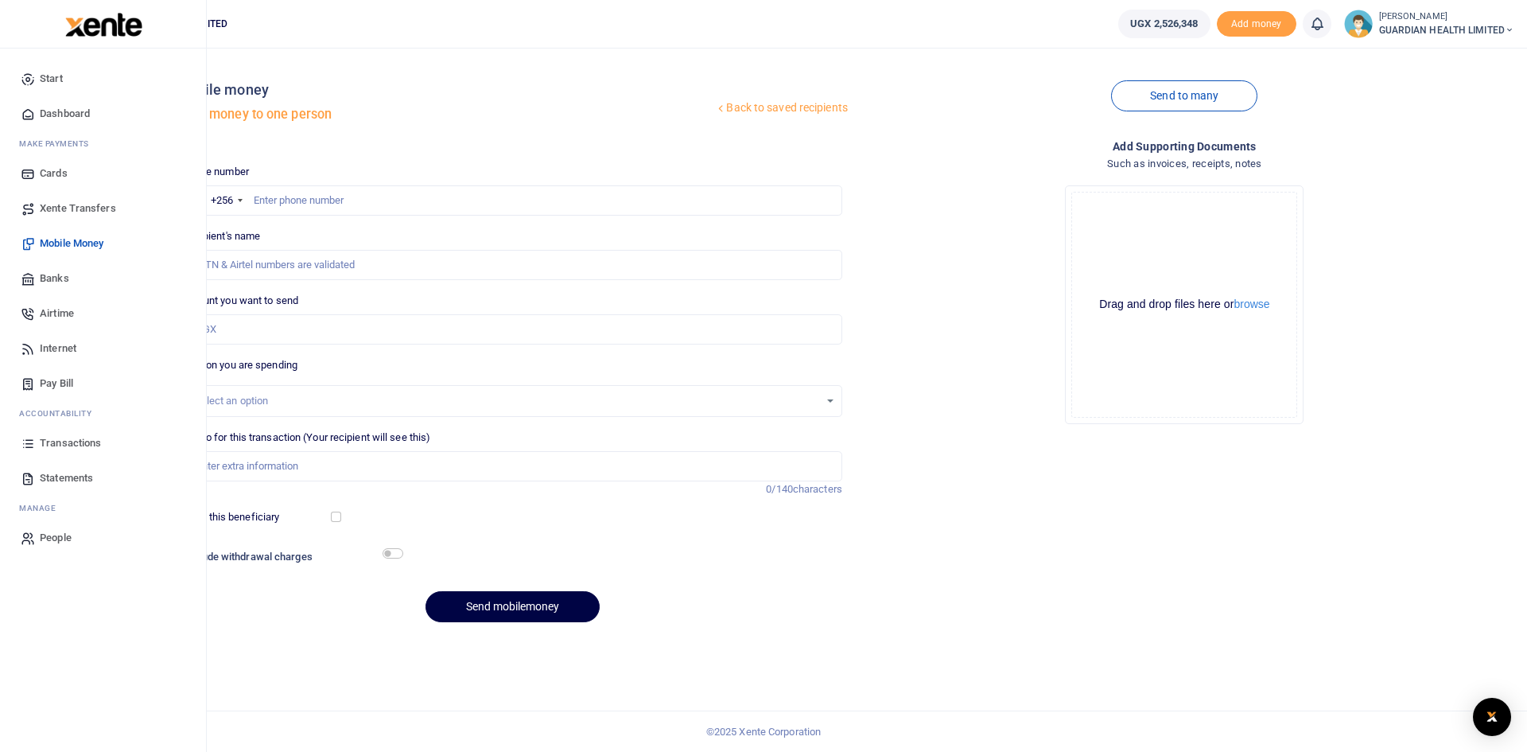
click at [79, 108] on span "Dashboard" at bounding box center [65, 114] width 50 height 16
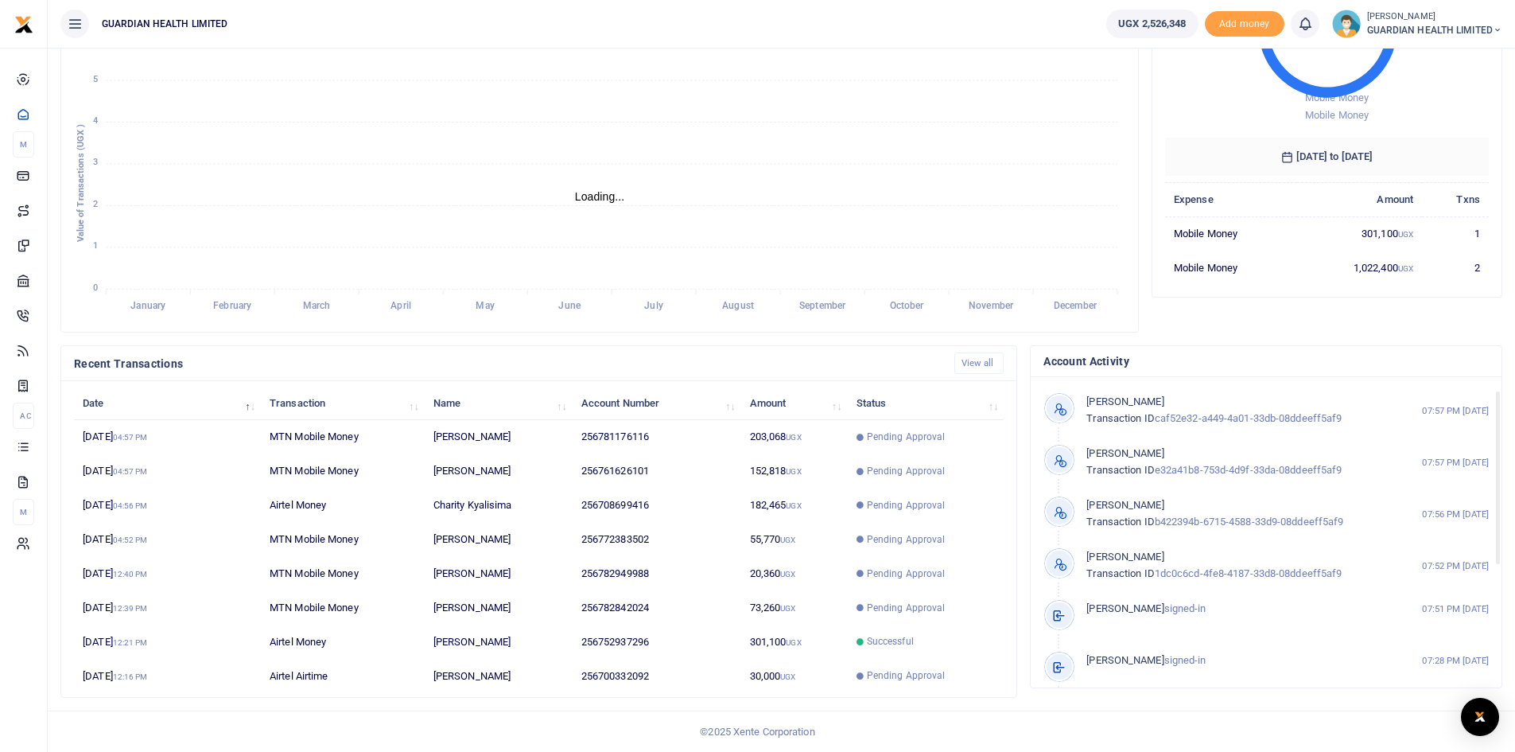
scroll to position [236, 0]
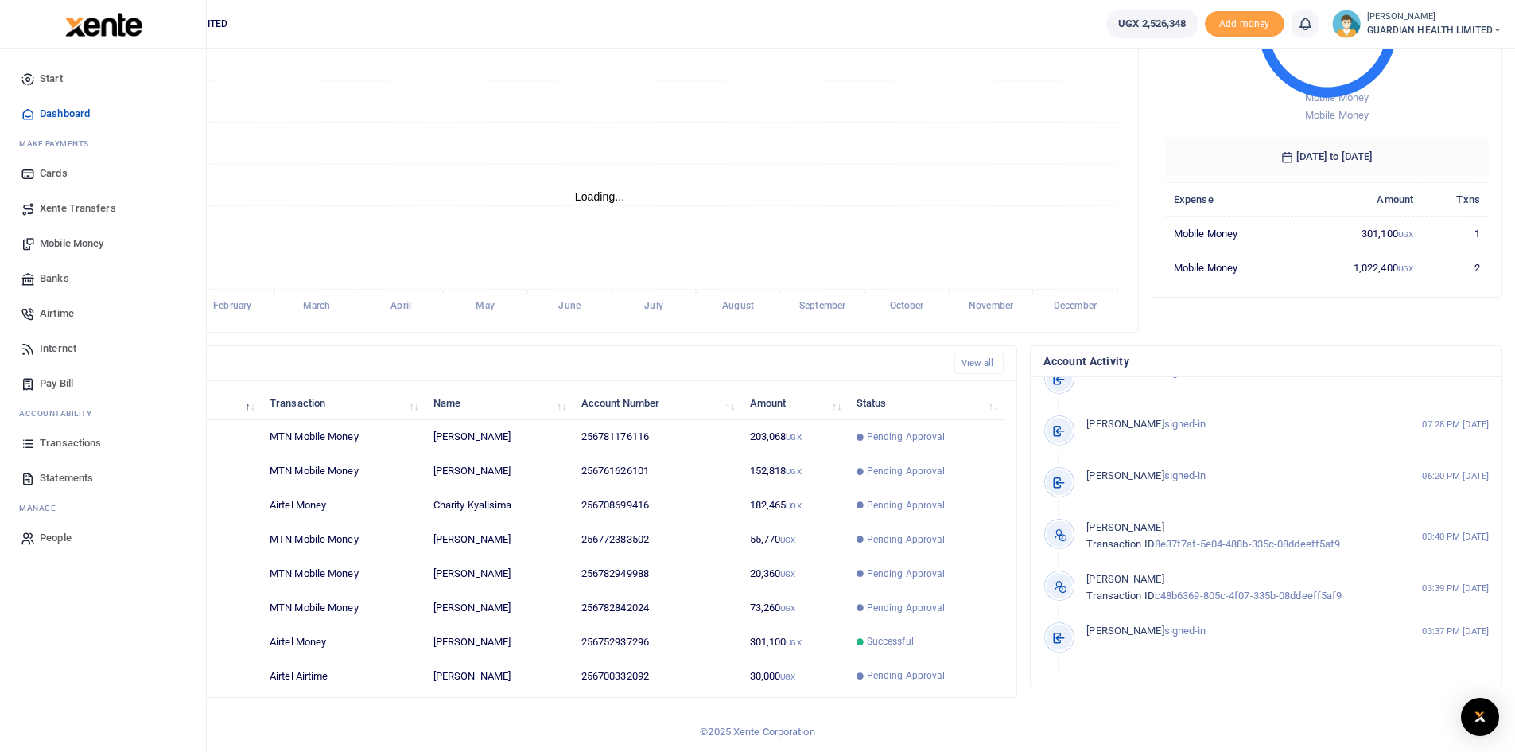
click at [69, 235] on link "Mobile Money" at bounding box center [103, 243] width 181 height 35
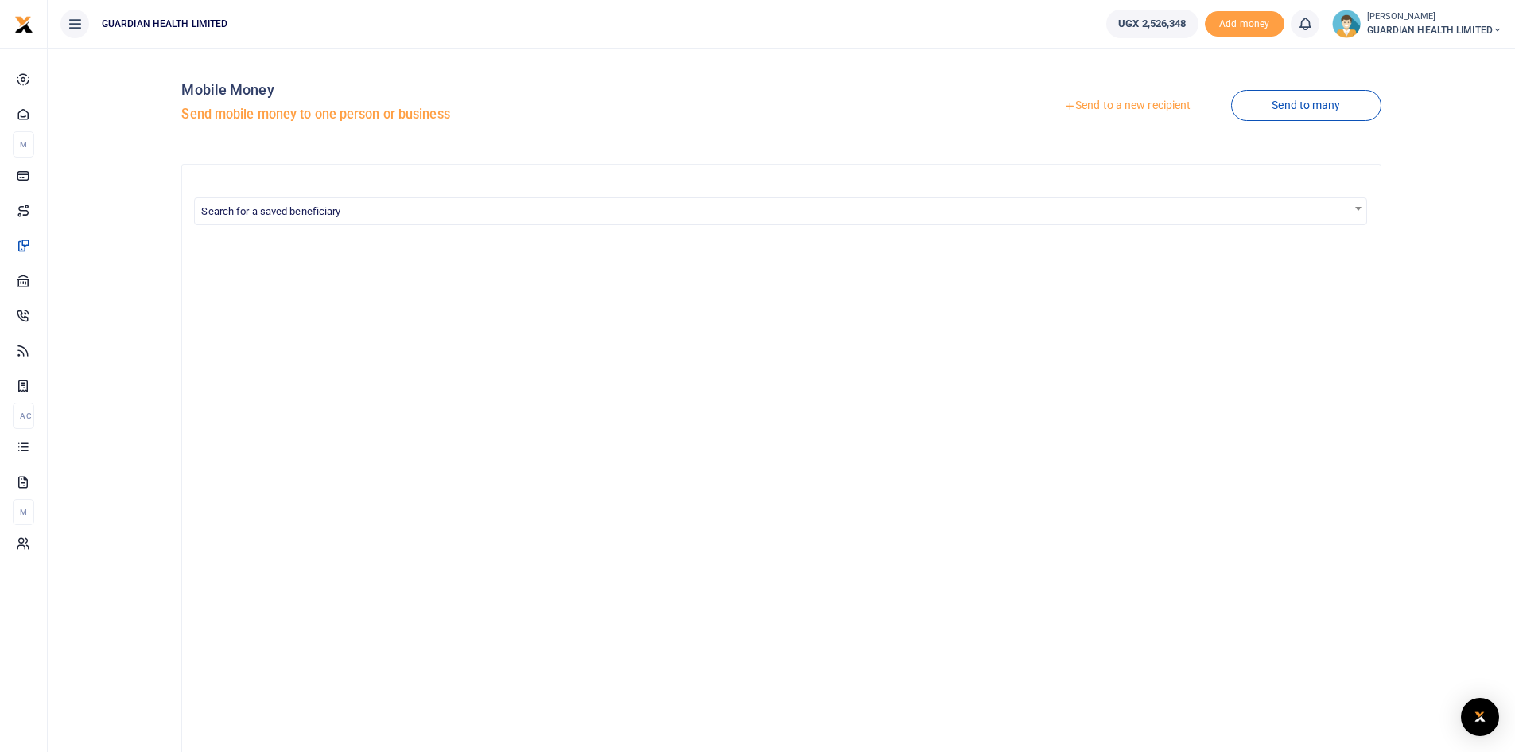
click at [1124, 109] on link "Send to a new recipient" at bounding box center [1128, 105] width 208 height 29
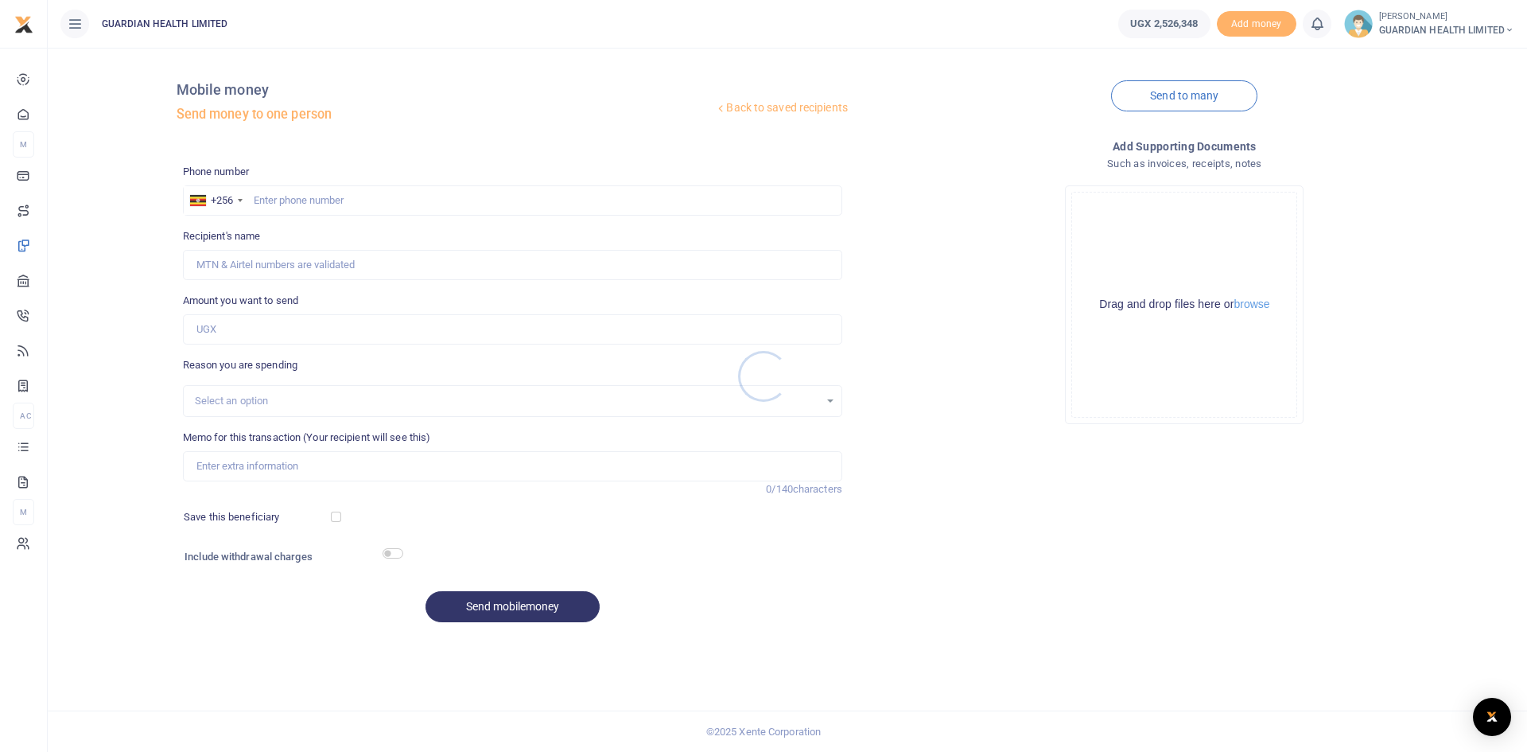
click at [363, 198] on div at bounding box center [763, 376] width 1527 height 752
click at [352, 195] on input "text" at bounding box center [512, 200] width 659 height 30
paste input "0780527020"
click at [259, 203] on input "0780527020" at bounding box center [512, 200] width 659 height 30
type input "780527020"
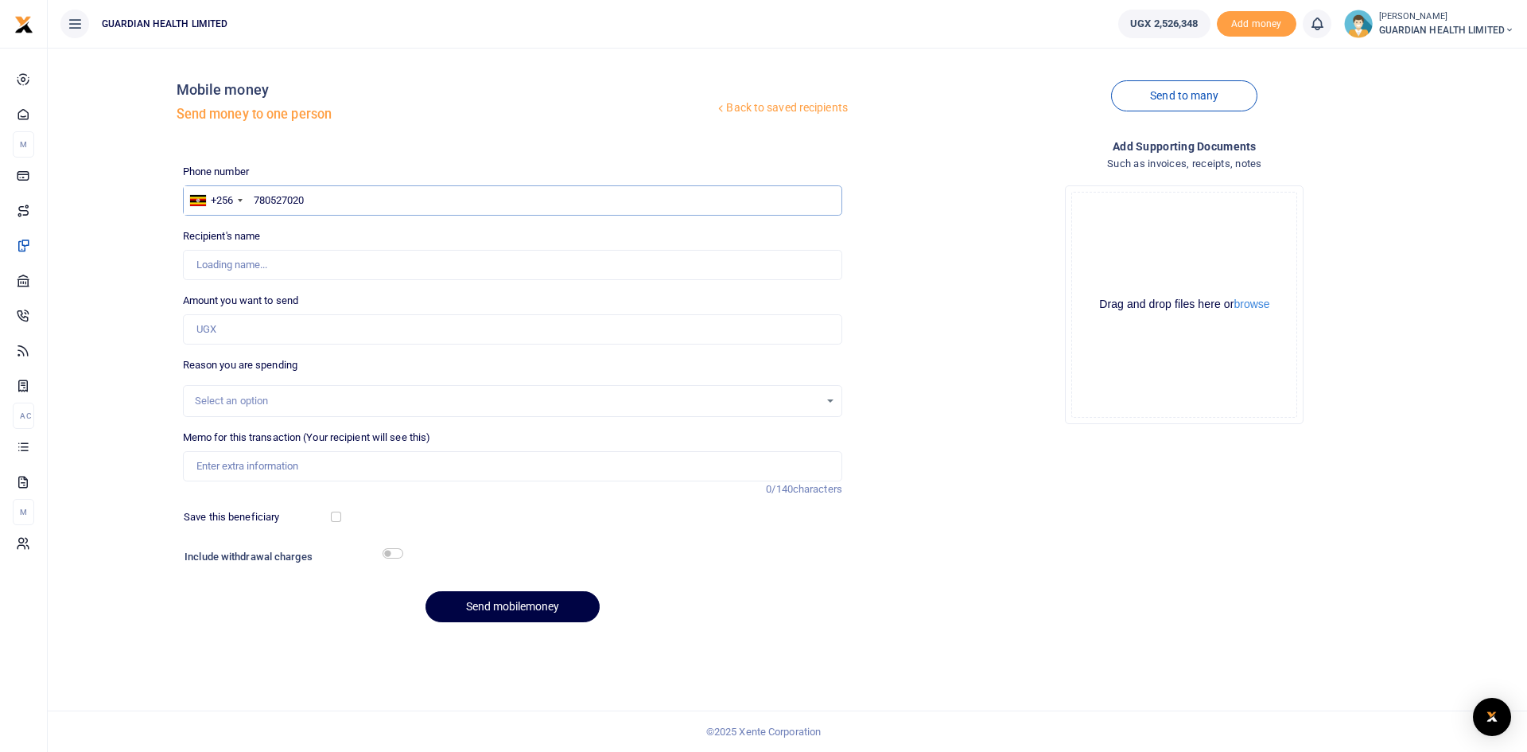
type input "[PERSON_NAME]"
type input "780527020"
click at [266, 332] on input "Amount you want to send" at bounding box center [512, 329] width 659 height 30
type input "186,900"
click at [317, 459] on input "Memo for this transaction (Your recipient will see this)" at bounding box center [512, 466] width 659 height 30
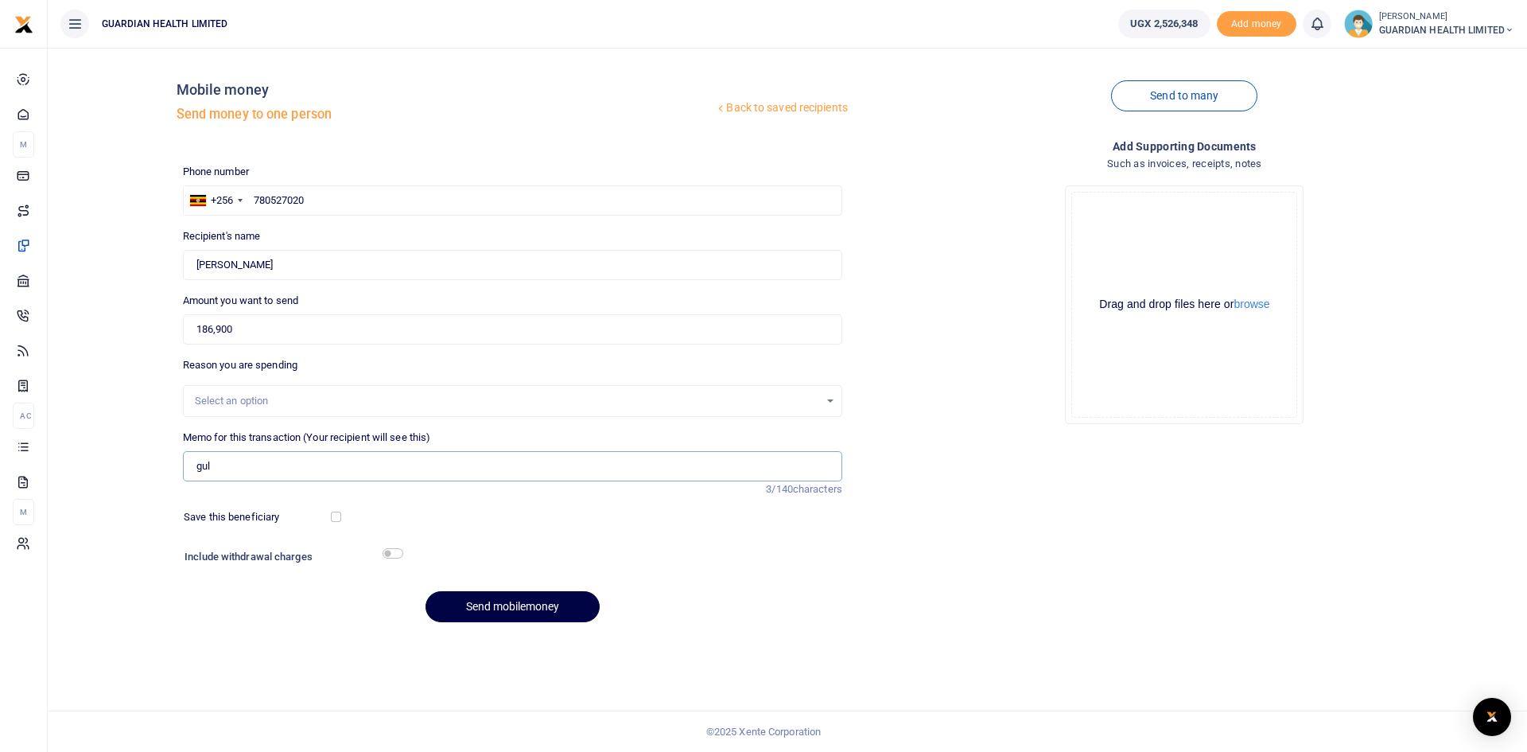
type input "Gulu Petty cash"
click at [343, 520] on div at bounding box center [394, 517] width 108 height 16
click at [333, 519] on input "checkbox" at bounding box center [336, 516] width 10 height 10
checkbox input "true"
click at [389, 555] on input "checkbox" at bounding box center [393, 553] width 21 height 10
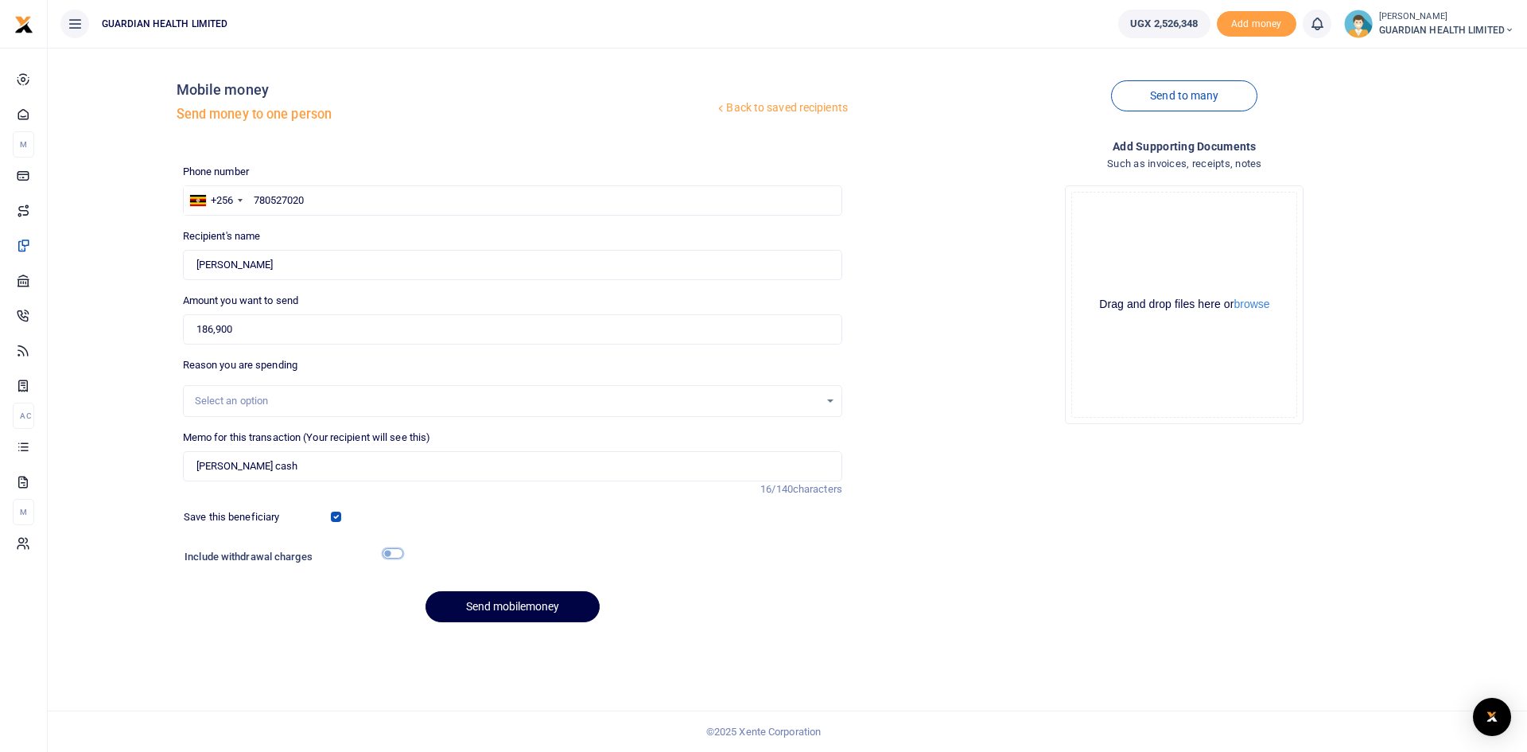
checkbox input "true"
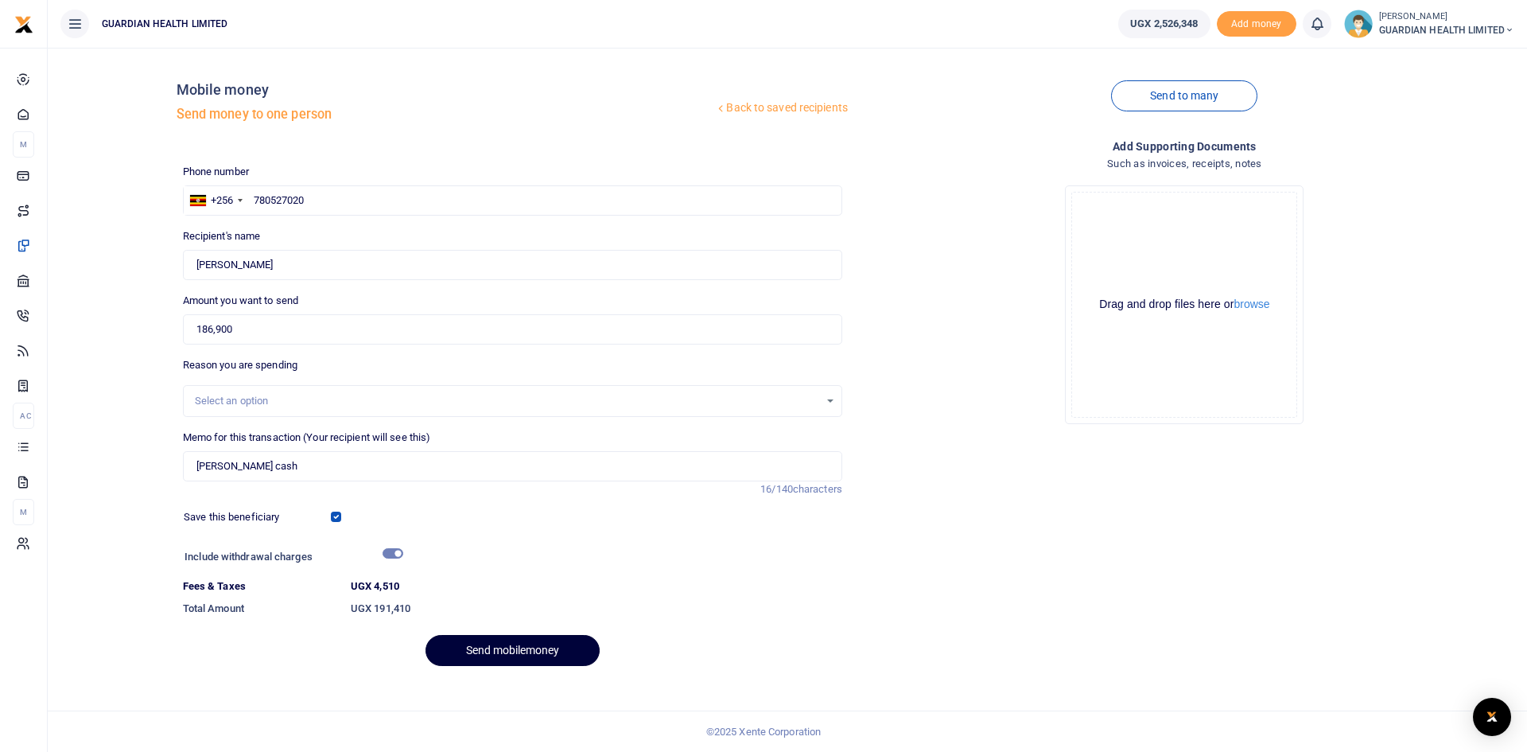
click at [503, 655] on button "Send mobilemoney" at bounding box center [512, 650] width 174 height 31
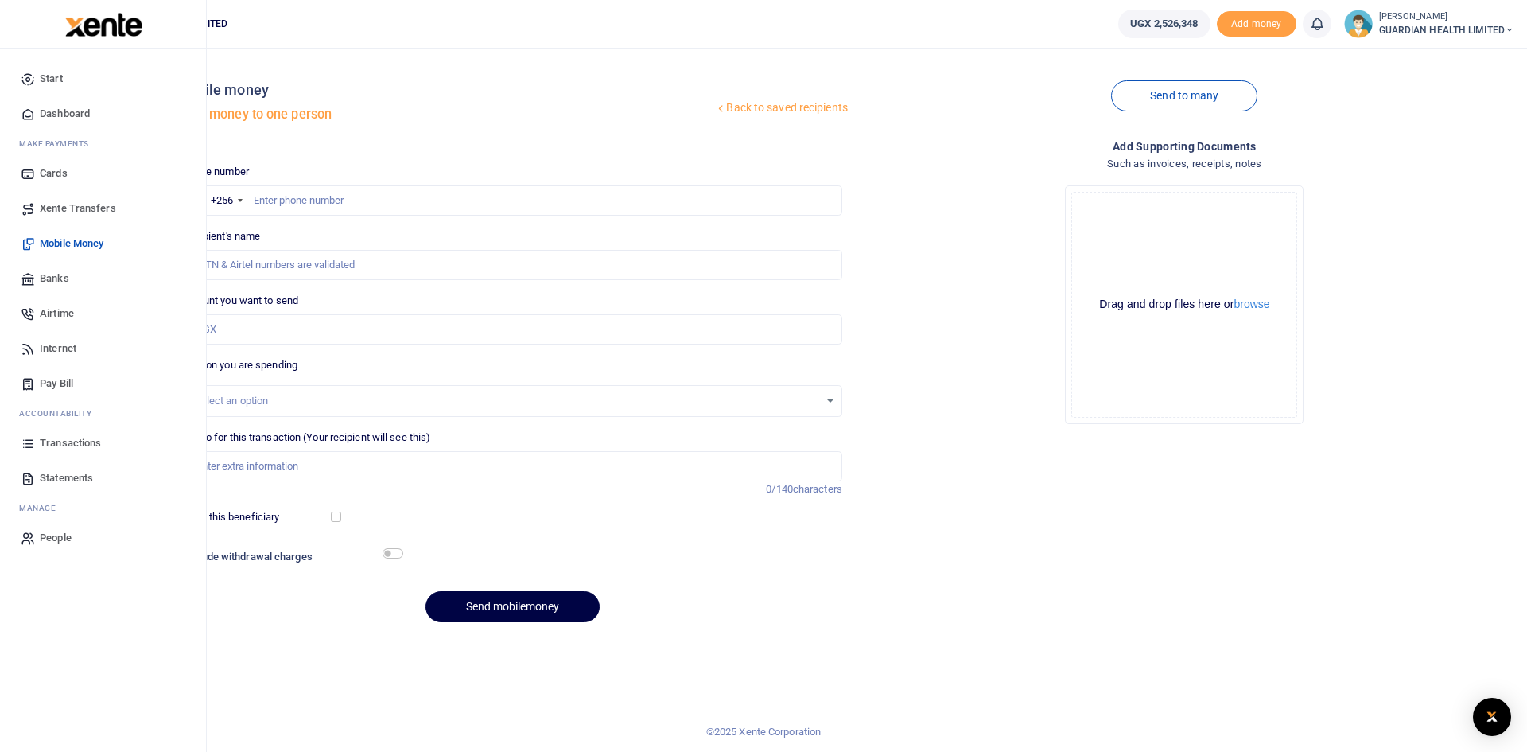
click at [71, 117] on span "Dashboard" at bounding box center [65, 114] width 50 height 16
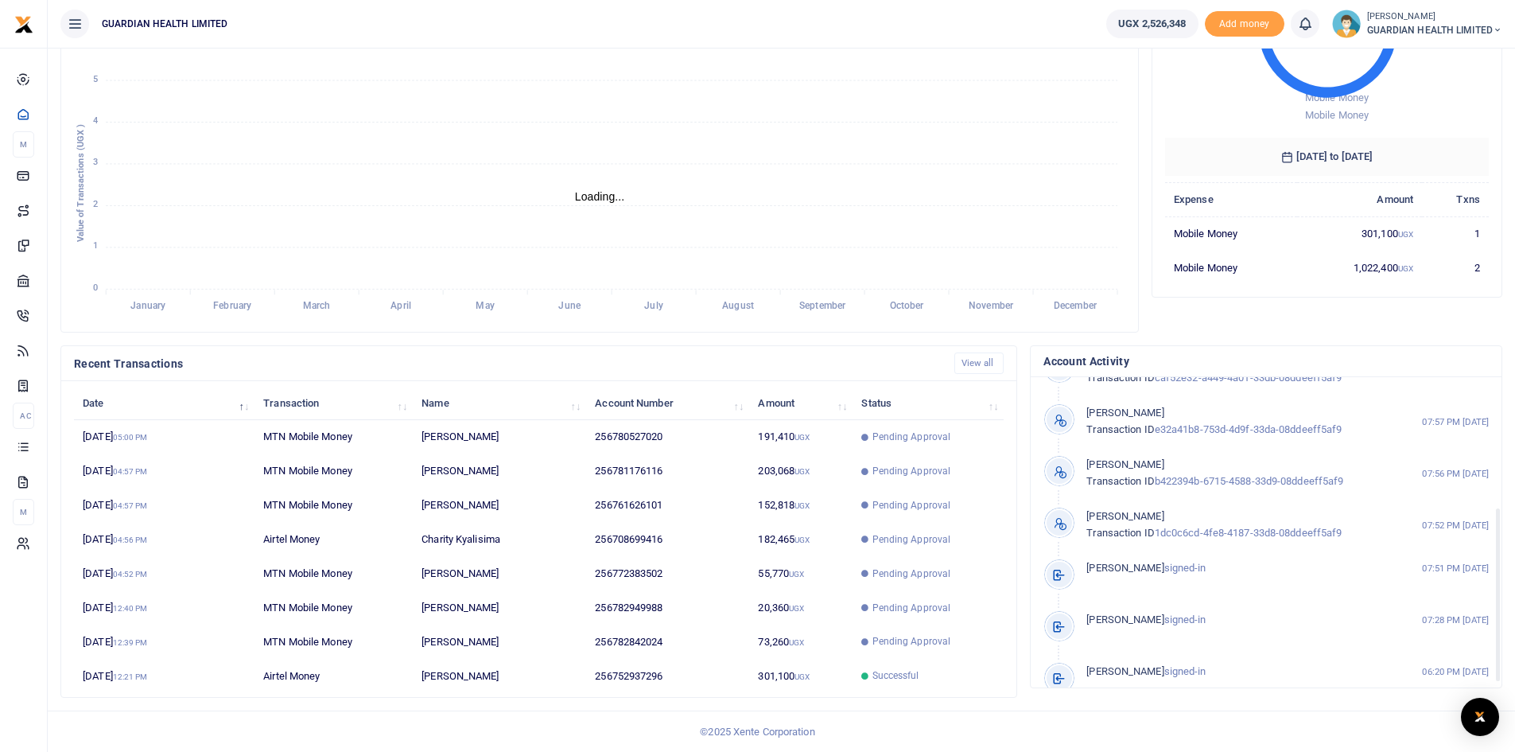
scroll to position [236, 0]
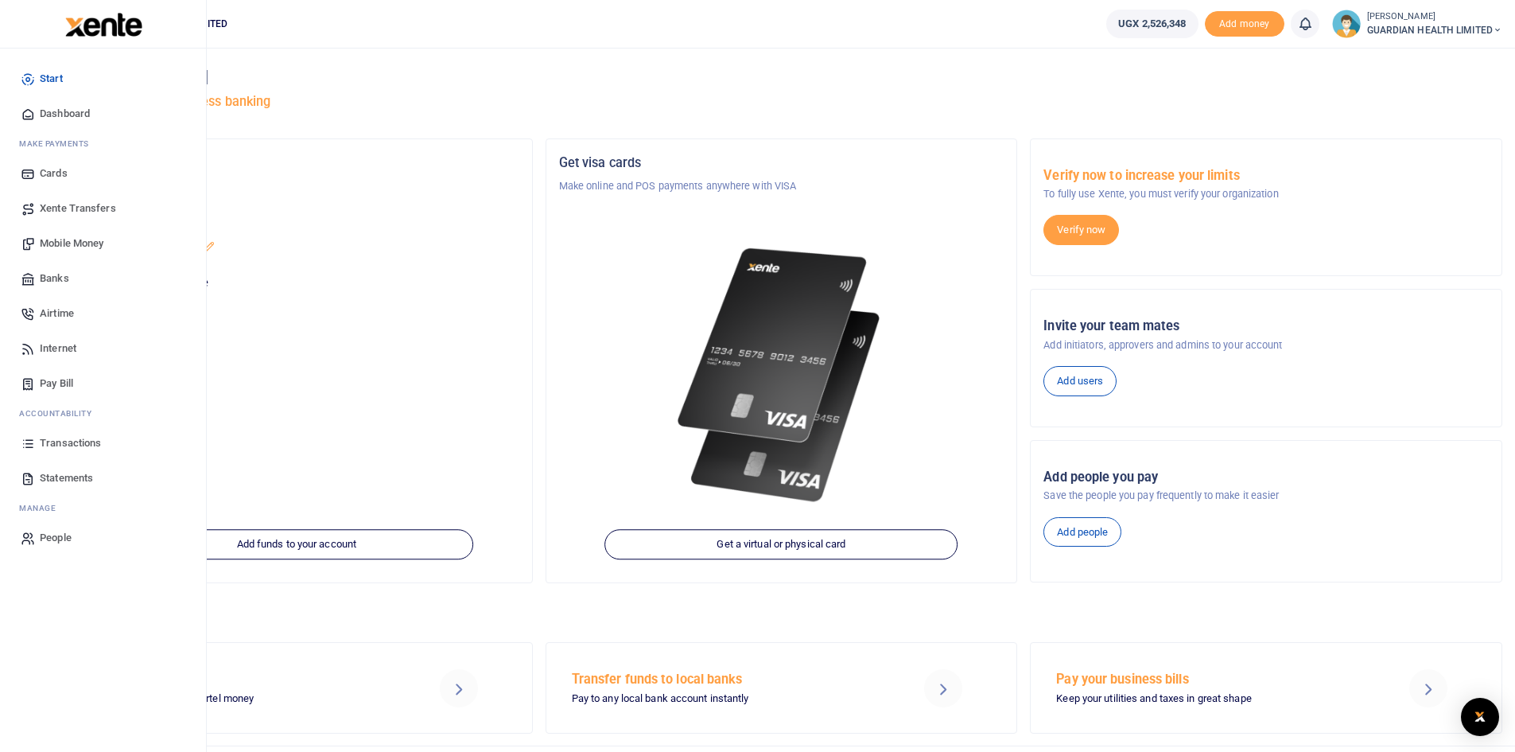
click at [75, 115] on span "Dashboard" at bounding box center [65, 114] width 50 height 16
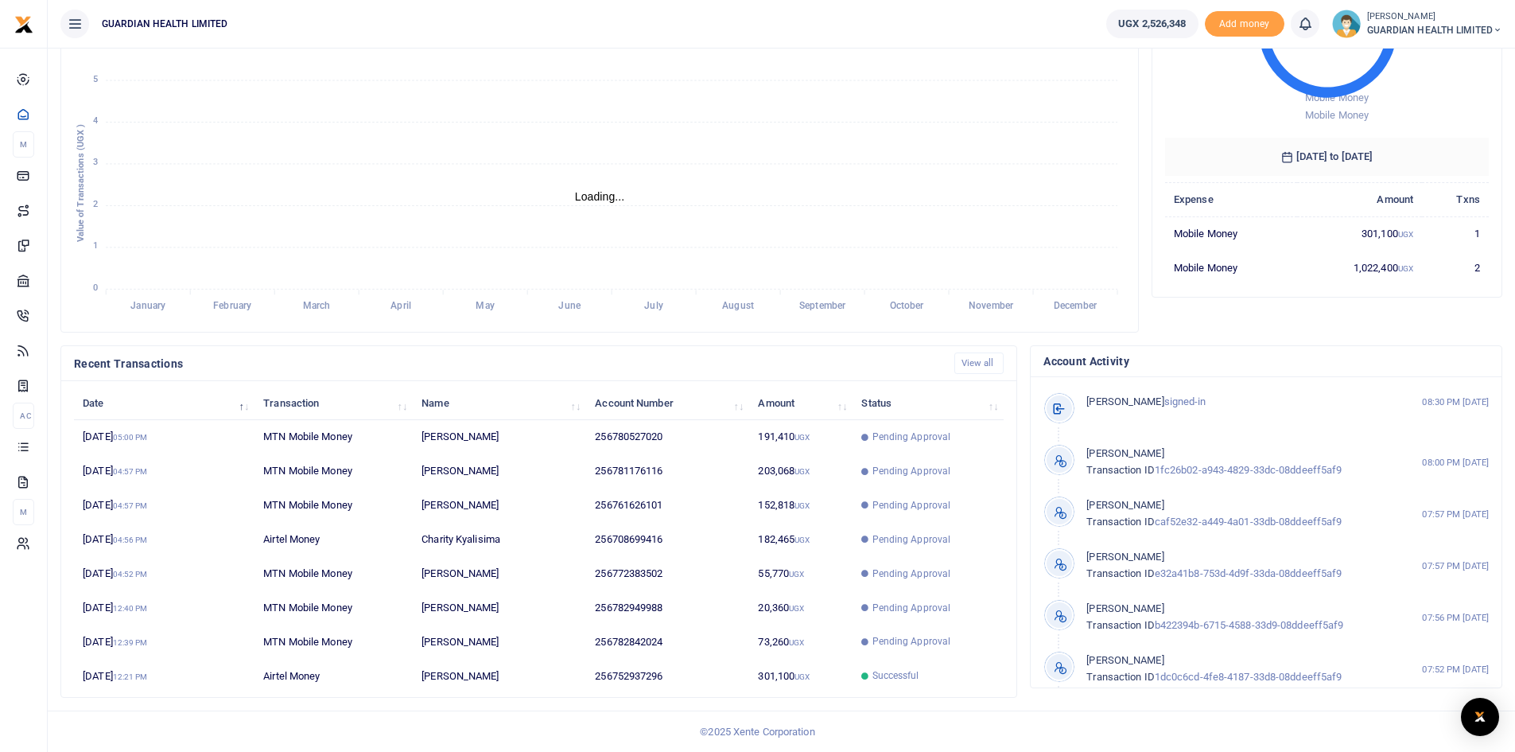
scroll to position [13, 13]
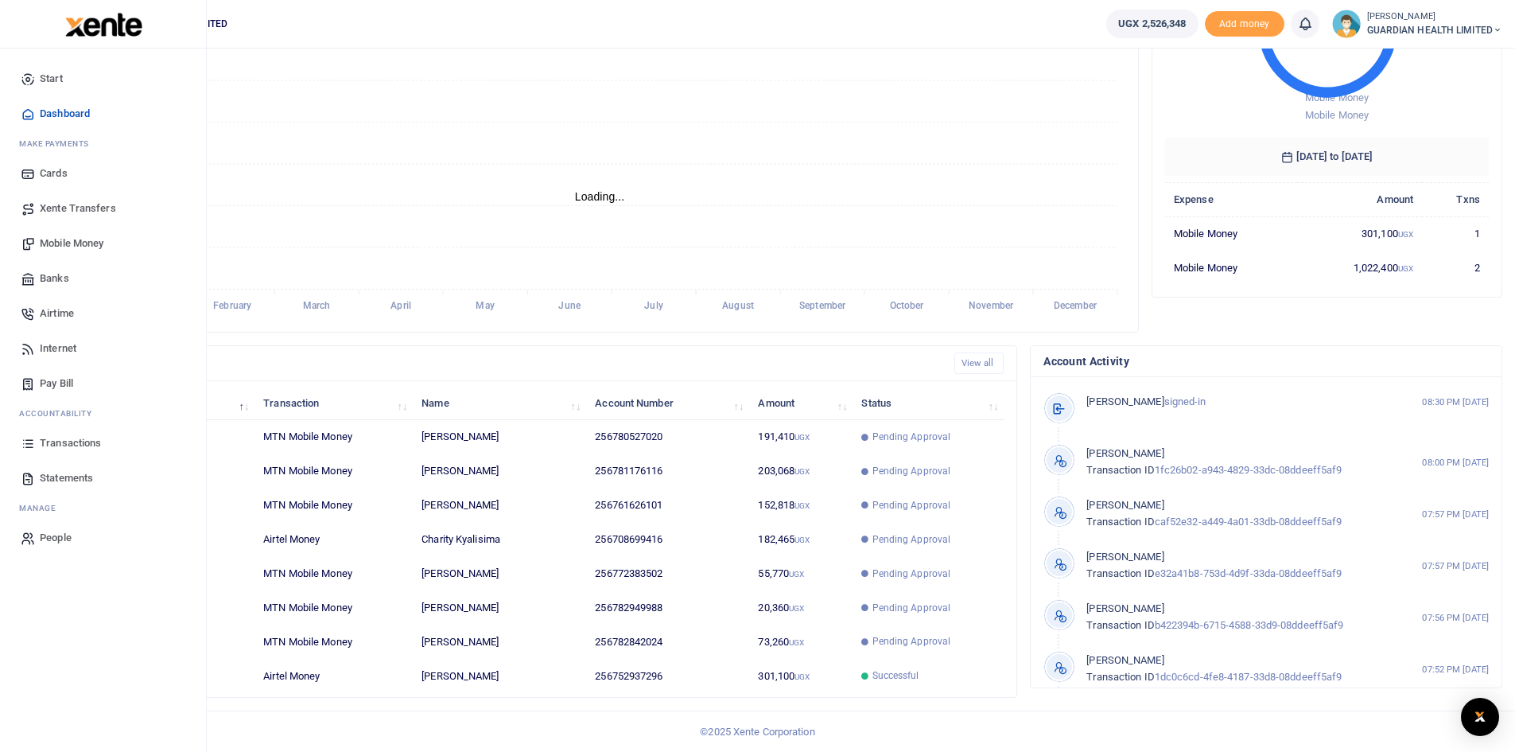
click at [78, 441] on span "Transactions" at bounding box center [70, 443] width 61 height 16
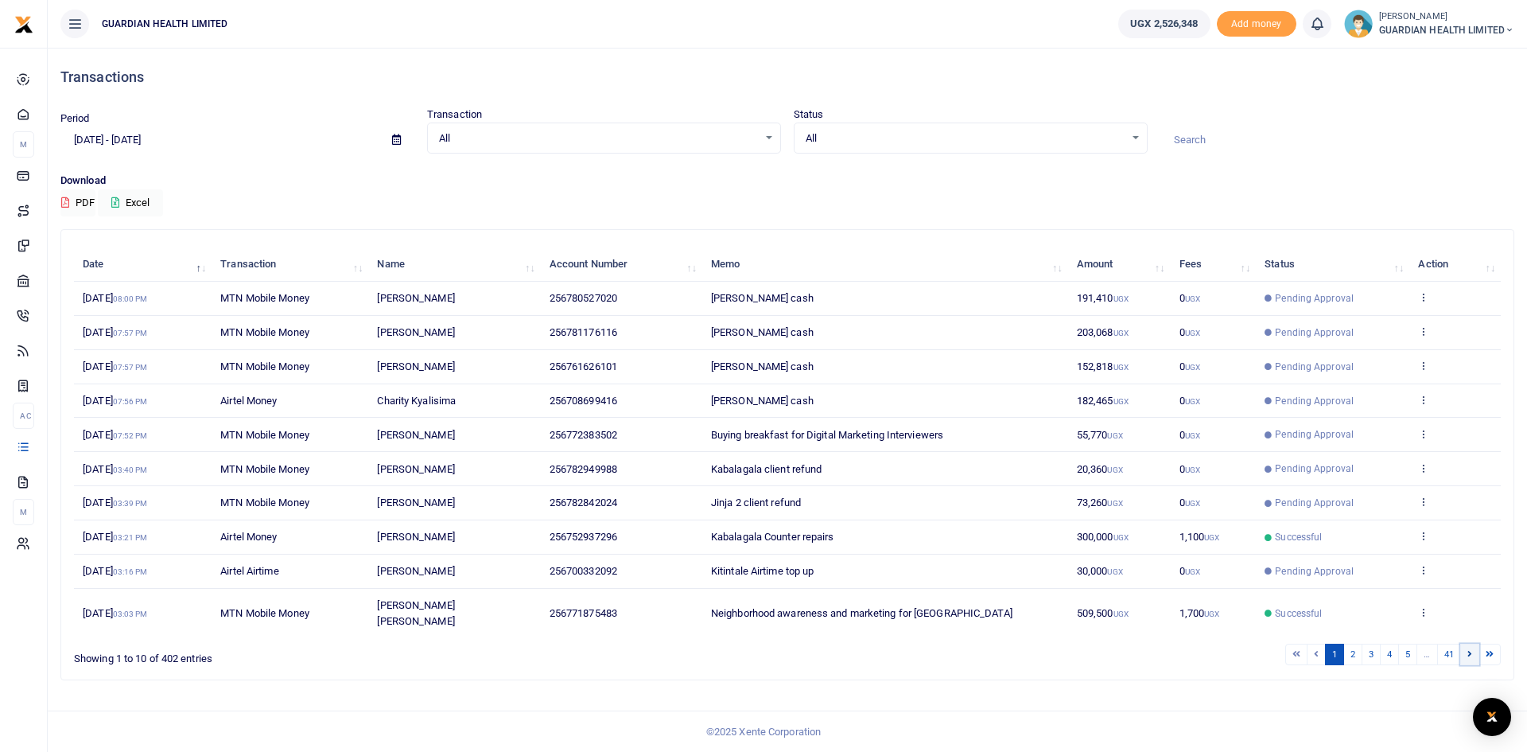
click at [1472, 643] on link at bounding box center [1469, 653] width 19 height 21
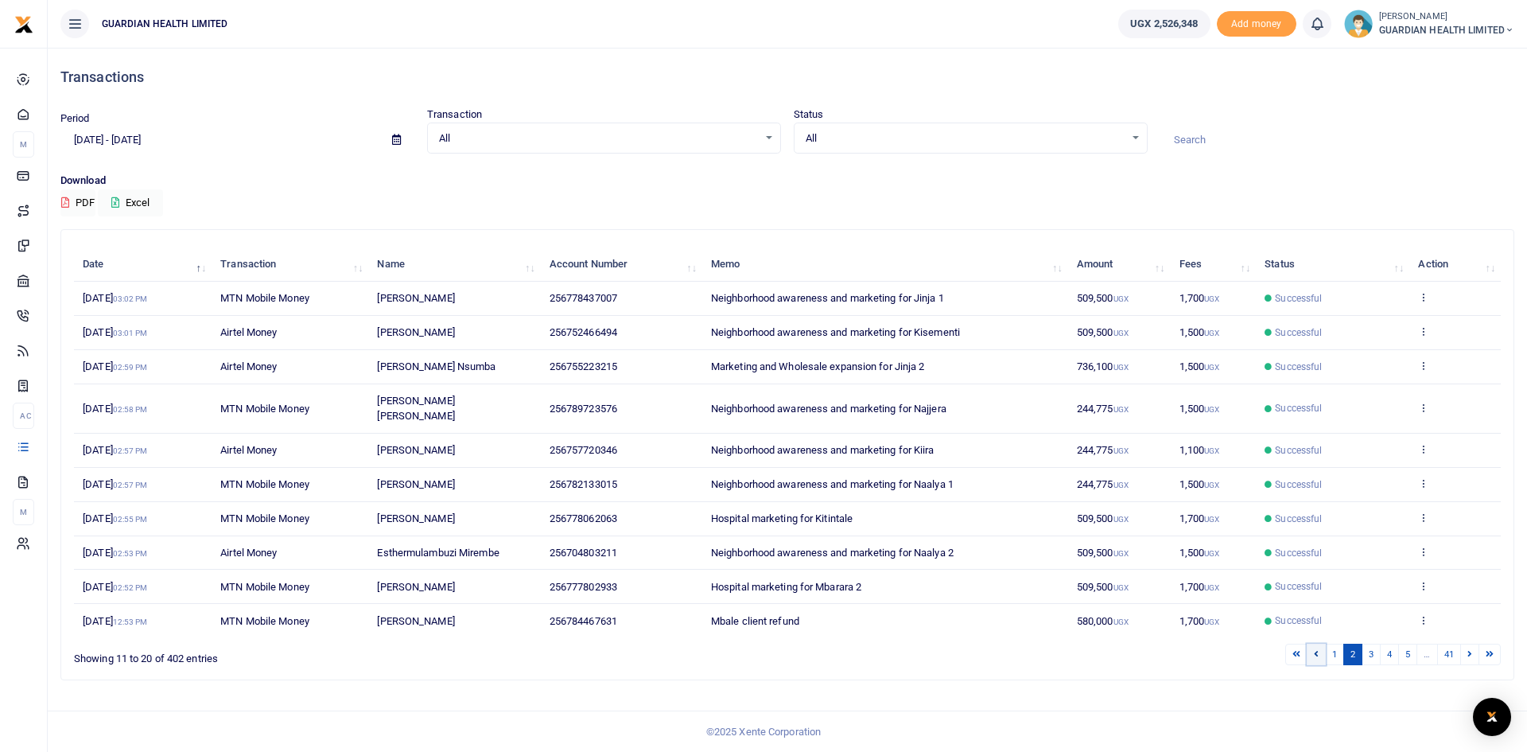
click at [1311, 643] on link at bounding box center [1316, 653] width 19 height 21
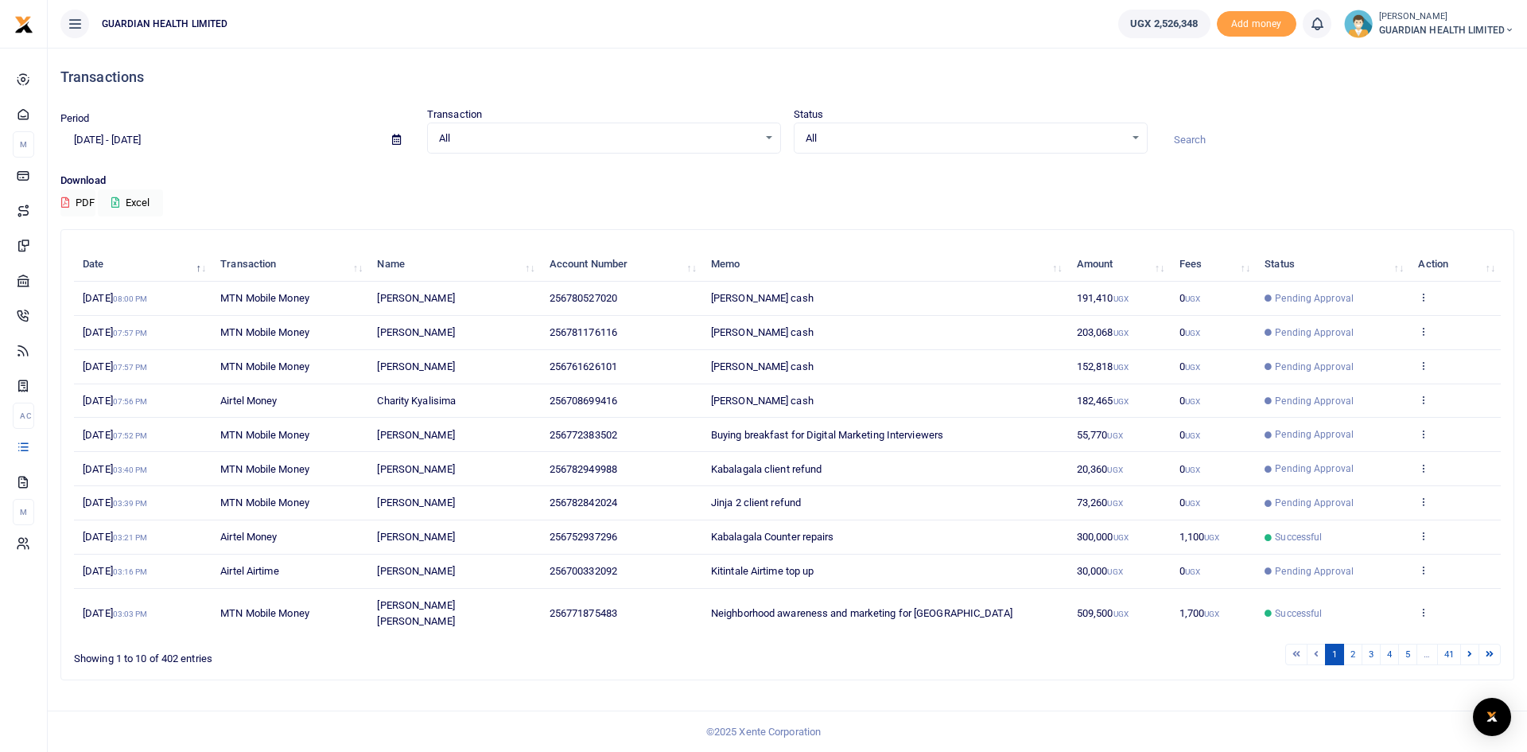
click at [1318, 643] on li at bounding box center [1317, 653] width 18 height 21
